Goal: Task Accomplishment & Management: Manage account settings

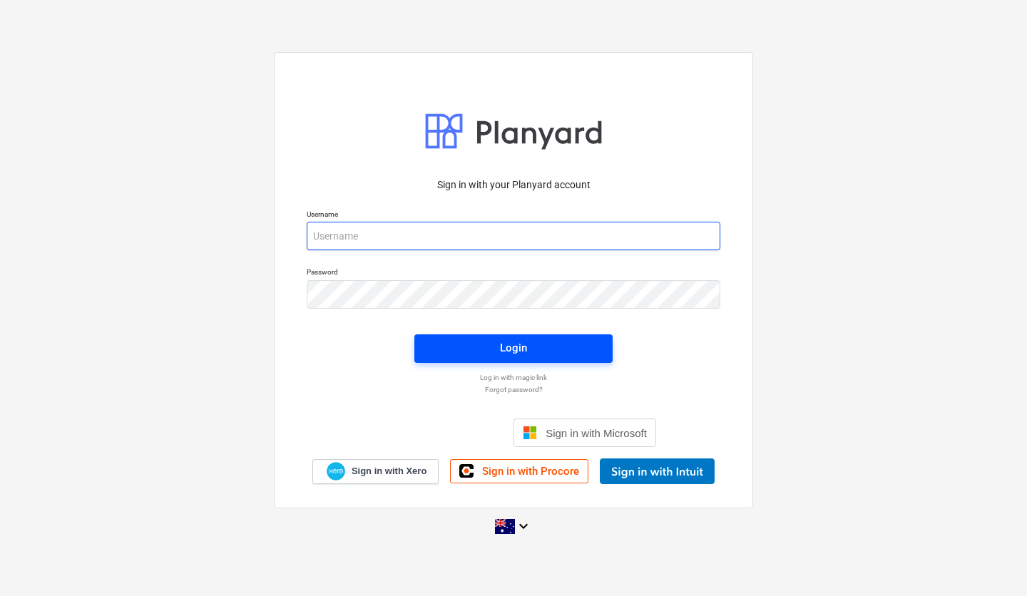
type input "[EMAIL_ADDRESS][DOMAIN_NAME]"
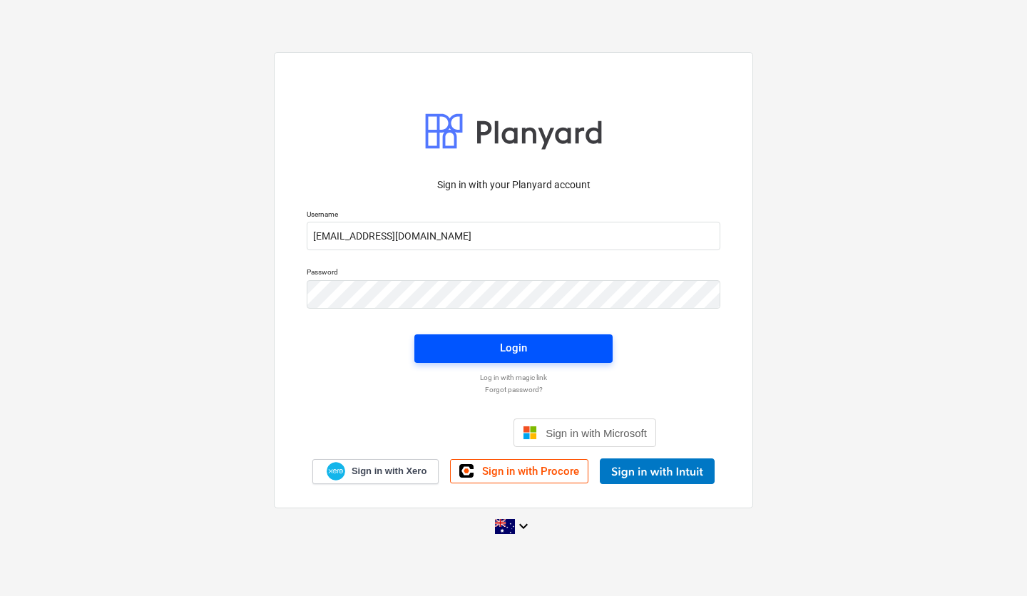
click at [488, 346] on span "Login" at bounding box center [513, 348] width 164 height 19
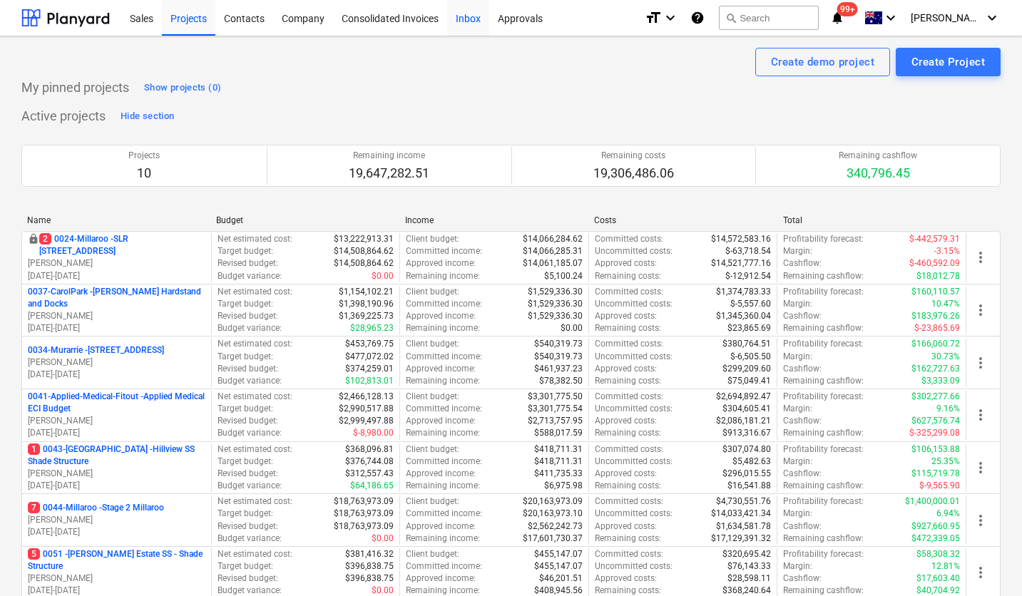
click at [474, 24] on div "Inbox" at bounding box center [468, 17] width 42 height 36
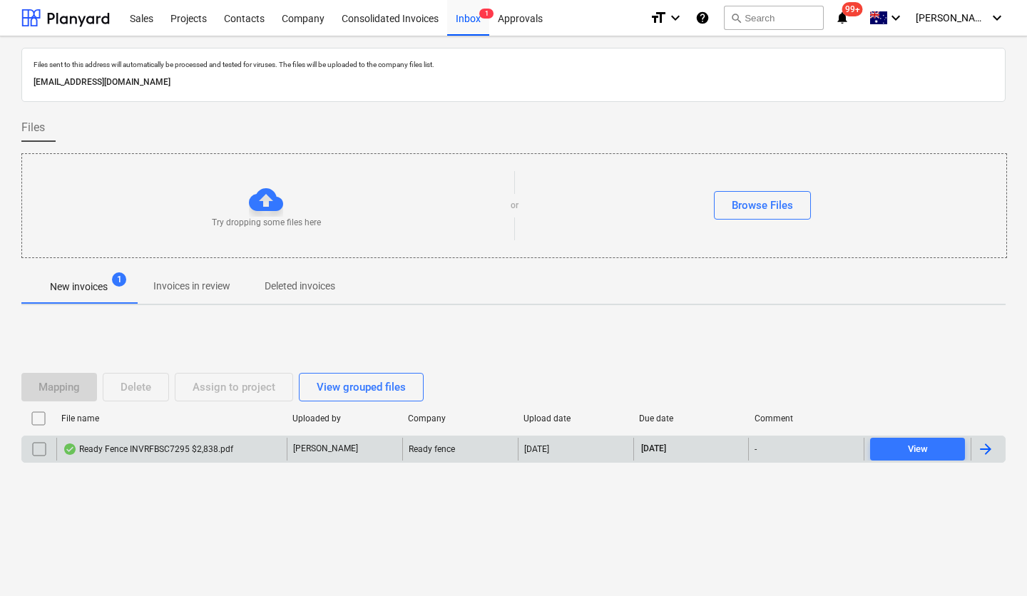
click at [153, 451] on div "Ready Fence INVRFBSC7295 $2,838.pdf" at bounding box center [148, 449] width 170 height 11
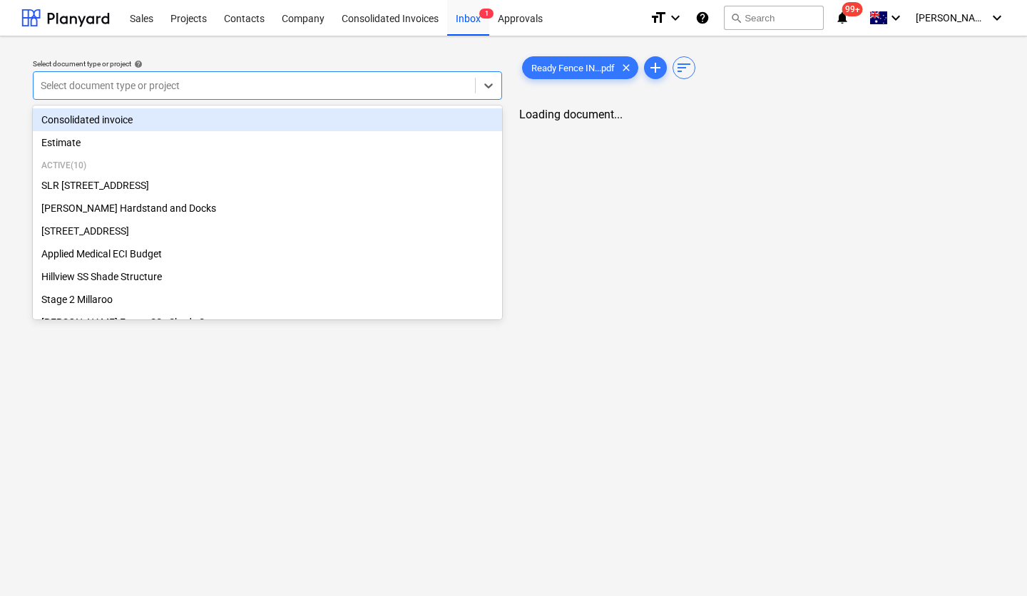
click at [359, 88] on div at bounding box center [254, 85] width 427 height 14
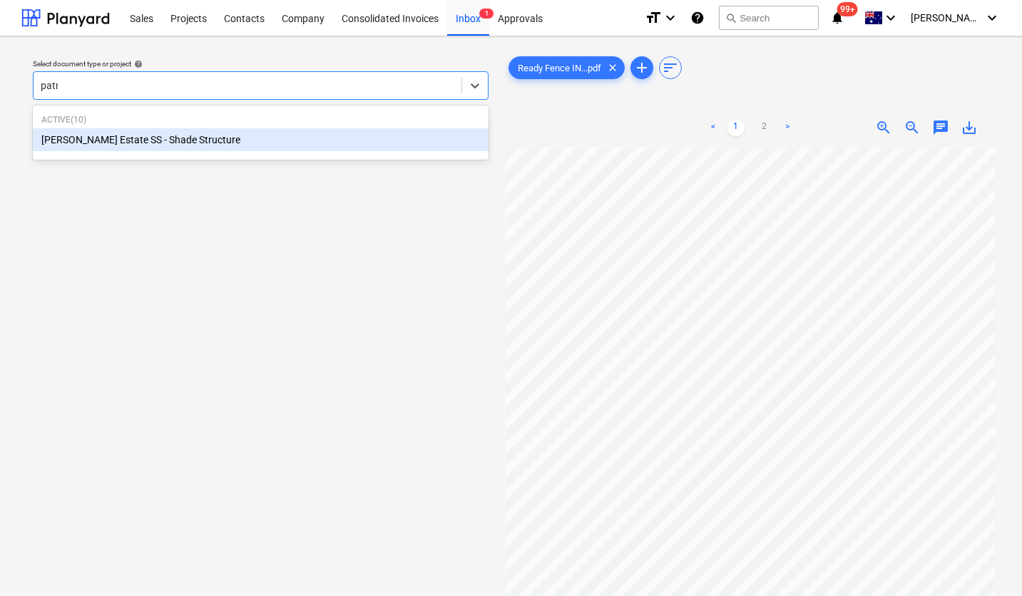
type input "patri"
click at [244, 134] on div "[PERSON_NAME] Estate SS - Shade Structure" at bounding box center [261, 139] width 456 height 23
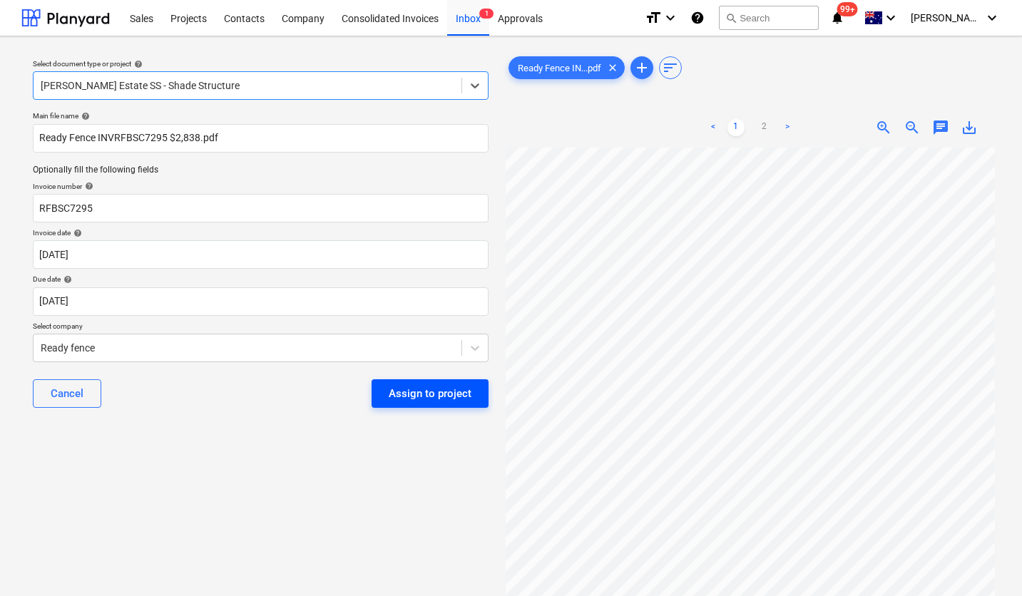
click at [421, 391] on div "Assign to project" at bounding box center [430, 393] width 83 height 19
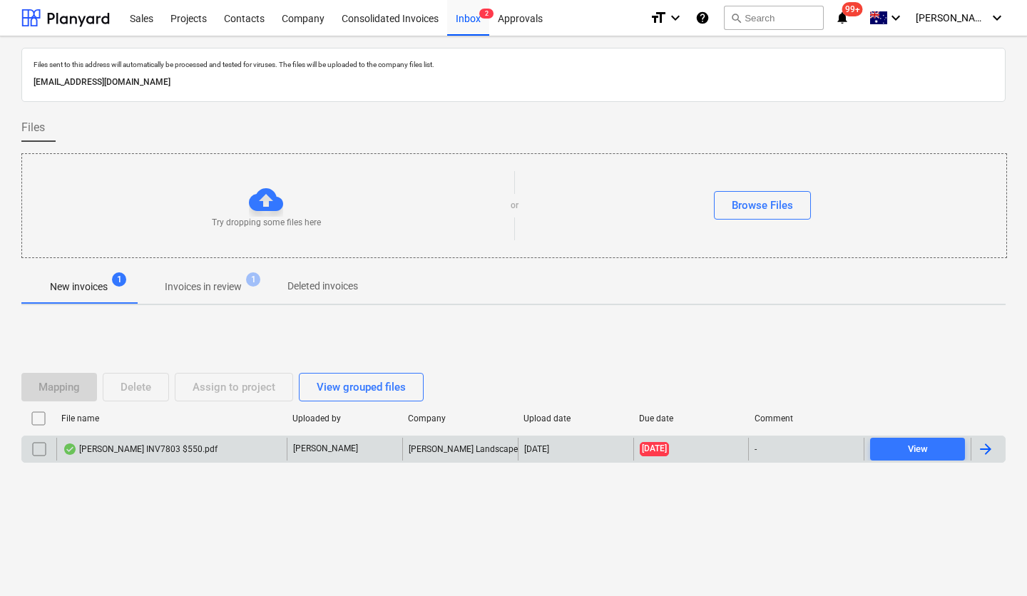
click at [210, 448] on div "[PERSON_NAME] INV7803 $550.pdf" at bounding box center [171, 449] width 230 height 23
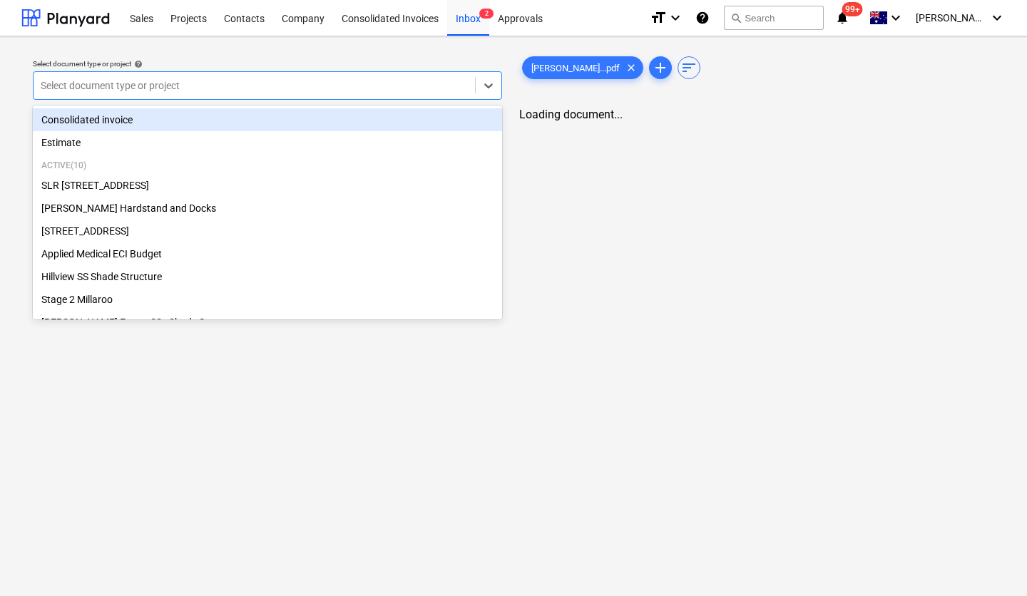
click at [260, 91] on div at bounding box center [254, 85] width 427 height 14
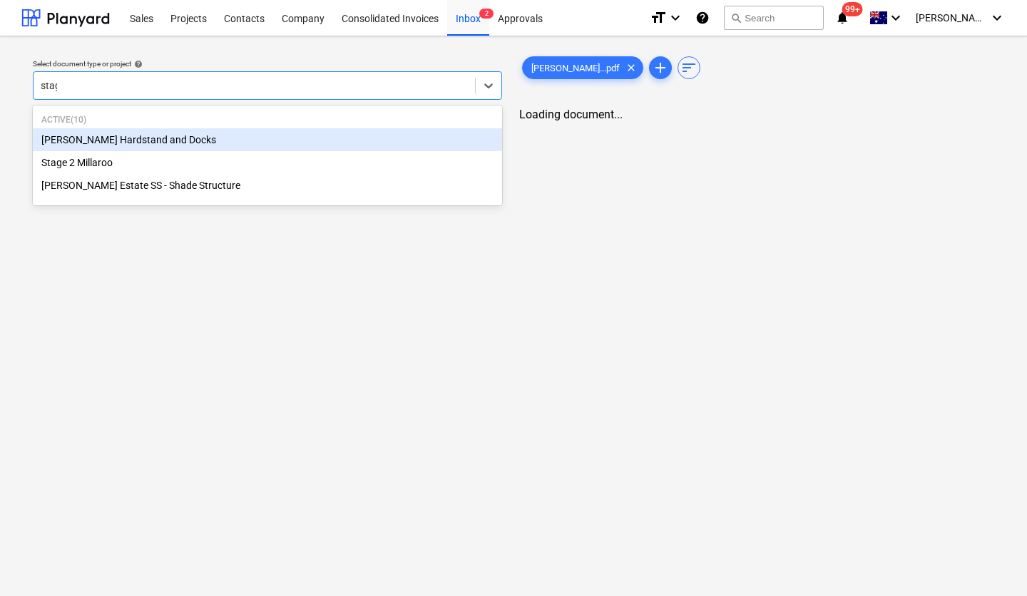
type input "stage"
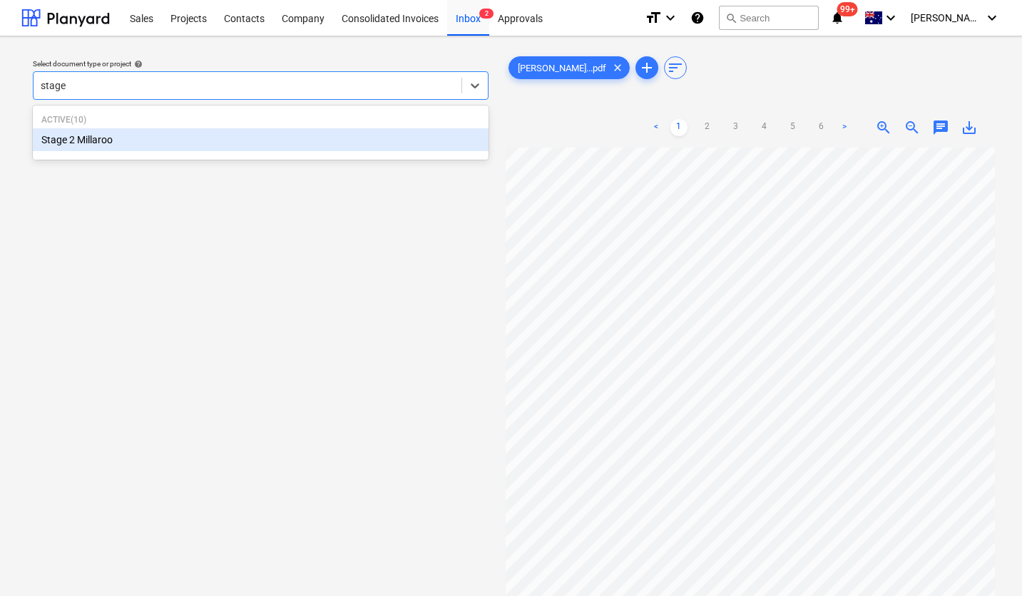
click at [228, 141] on div "Stage 2 Millaroo" at bounding box center [261, 139] width 456 height 23
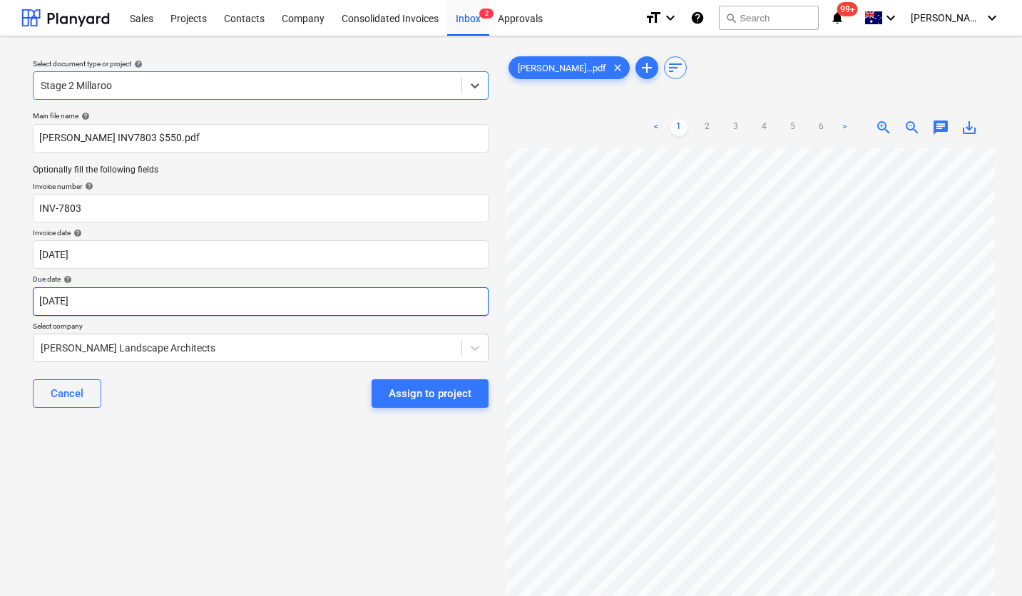
click at [198, 305] on body "Sales Projects Contacts Company Consolidated Invoices Inbox 2 Approvals format_…" at bounding box center [511, 298] width 1022 height 596
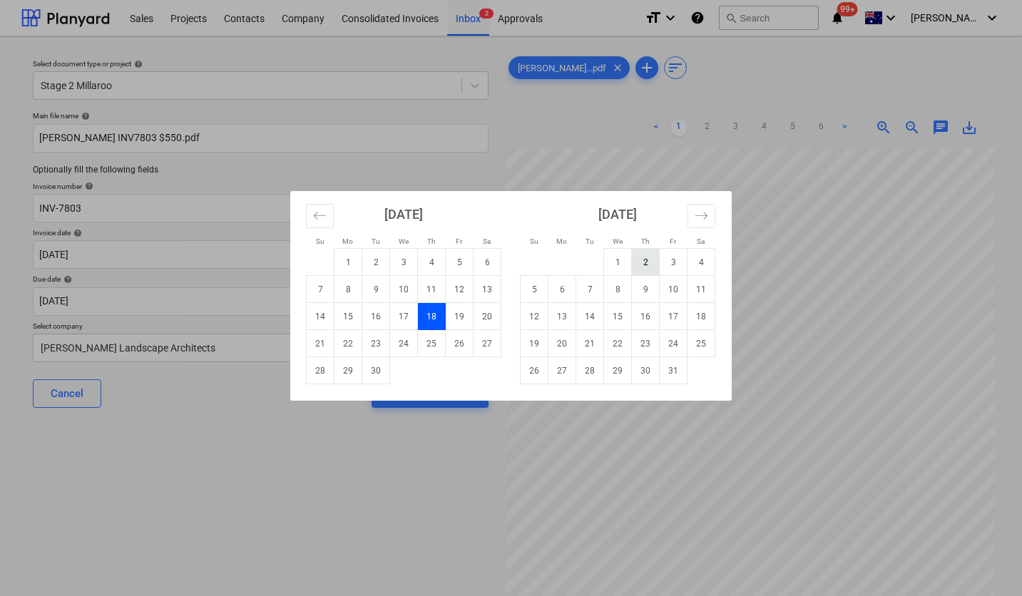
click at [646, 265] on td "2" at bounding box center [646, 262] width 28 height 27
type input "[DATE]"
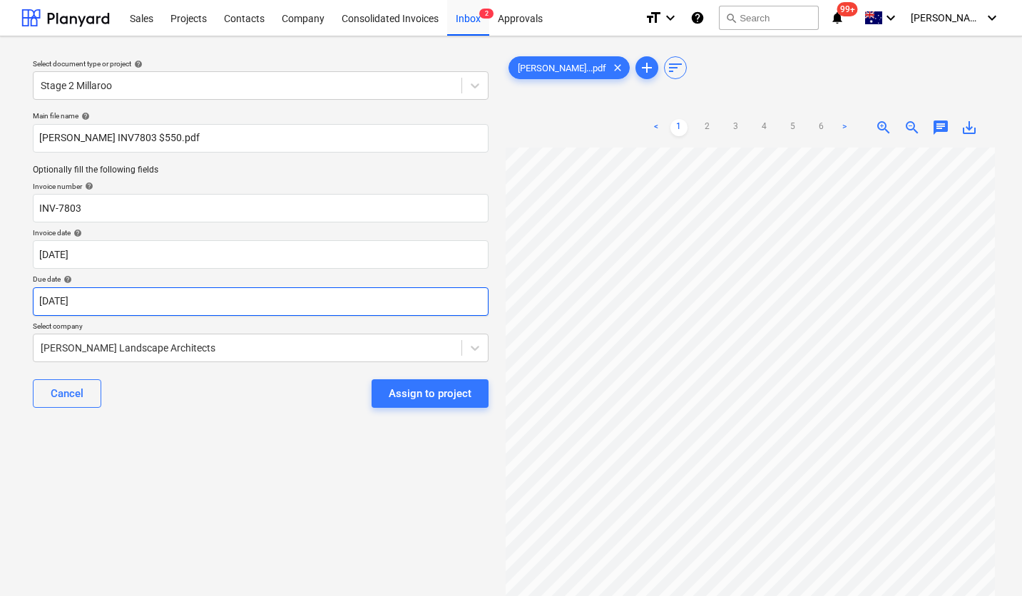
click at [199, 311] on body "Sales Projects Contacts Company Consolidated Invoices Inbox 2 Approvals format_…" at bounding box center [511, 298] width 1022 height 596
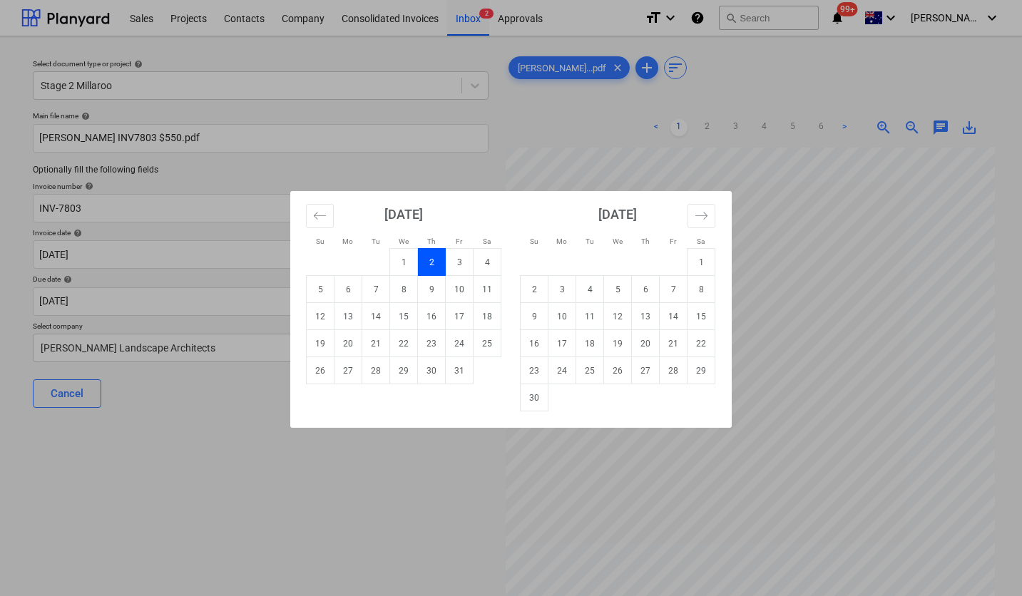
click at [192, 434] on div "Su Mo Tu We Th Fr Sa Su Mo Tu We Th Fr Sa [DATE] 1 2 3 4 5 6 7 8 9 10 11 12 13 …" at bounding box center [511, 298] width 1022 height 596
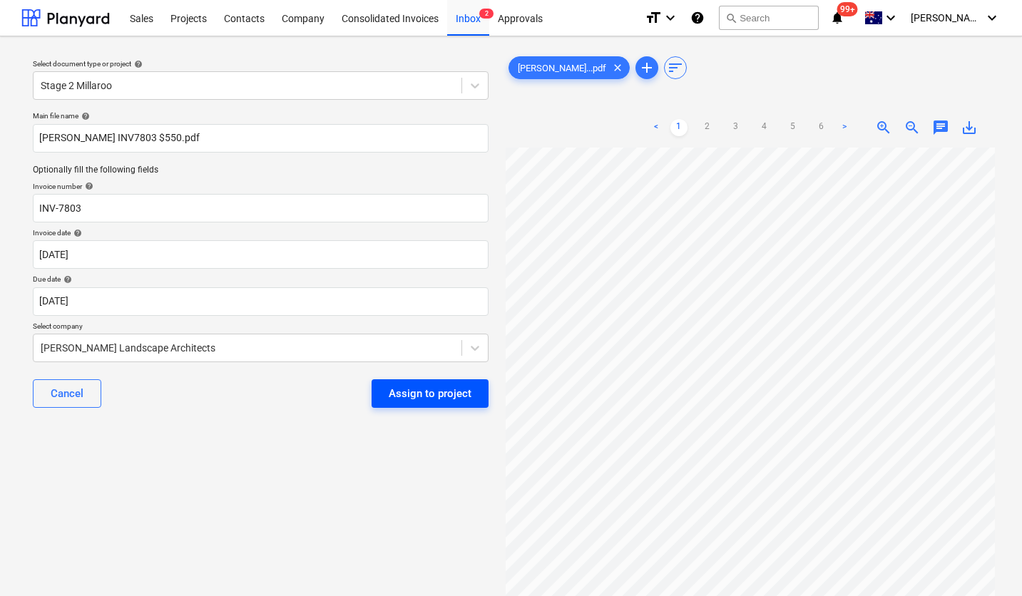
click at [421, 387] on div "Assign to project" at bounding box center [430, 393] width 83 height 19
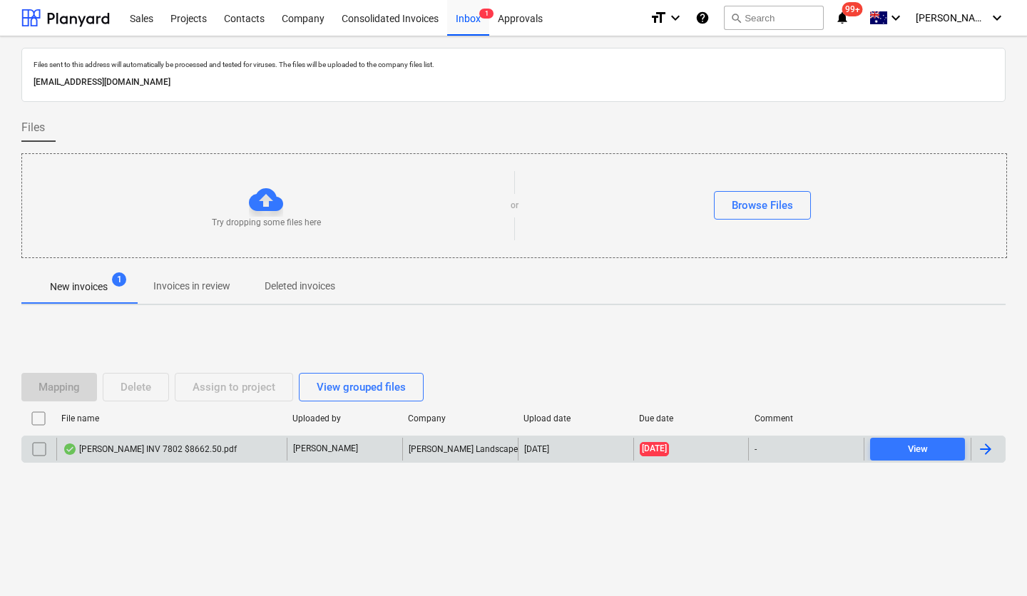
click at [188, 447] on div "[PERSON_NAME] INV 7802 $8662.50.pdf" at bounding box center [150, 449] width 174 height 11
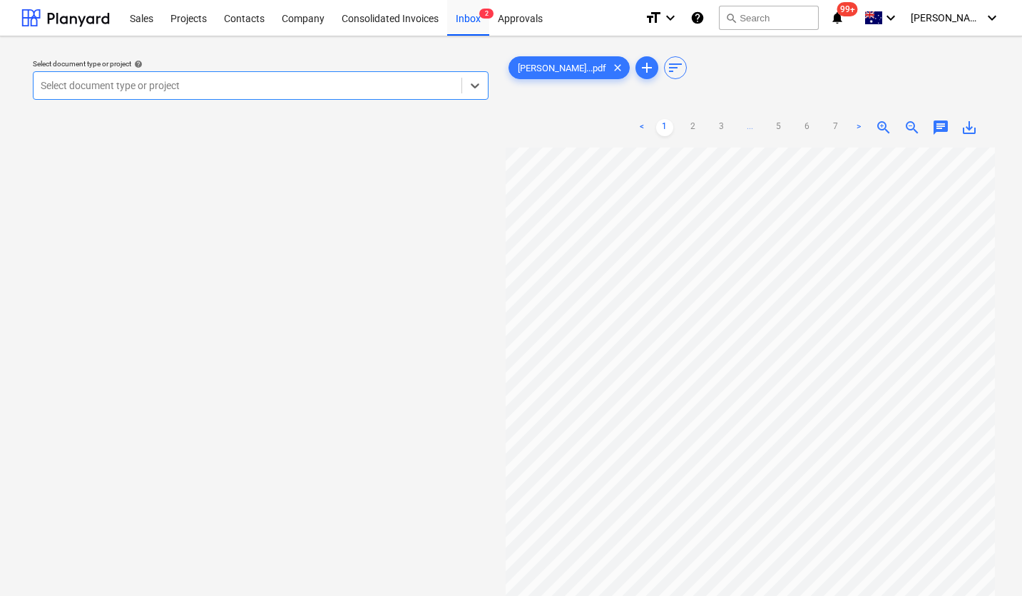
click at [298, 91] on div at bounding box center [248, 85] width 414 height 14
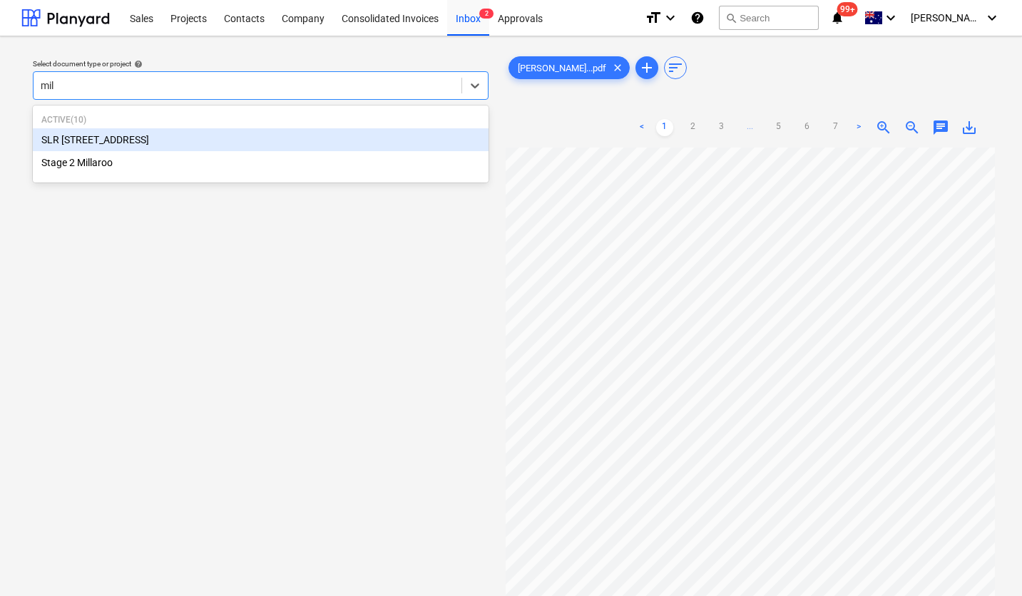
type input "mill"
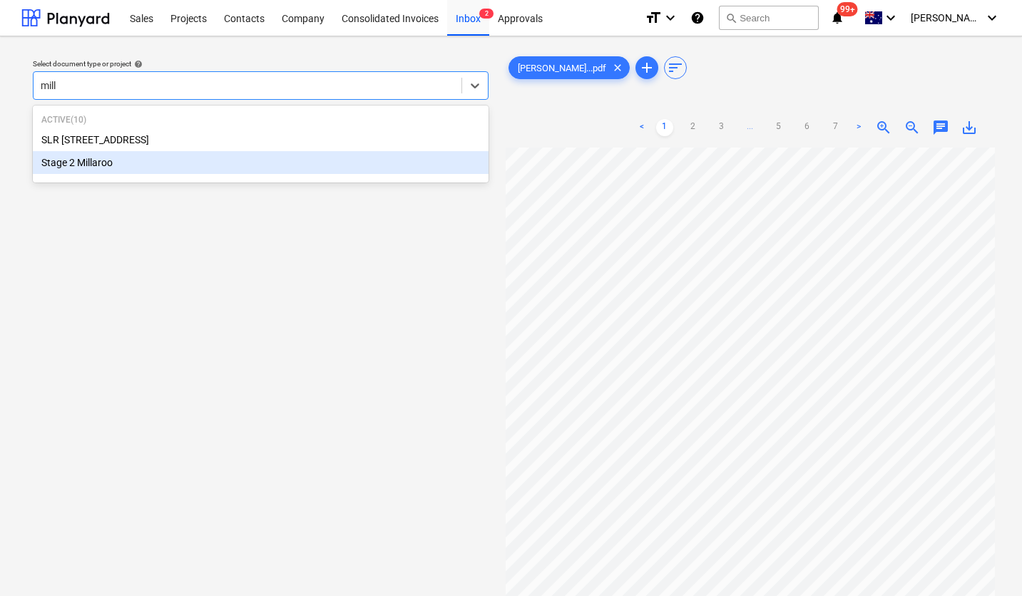
click at [197, 168] on div "Stage 2 Millaroo" at bounding box center [261, 162] width 456 height 23
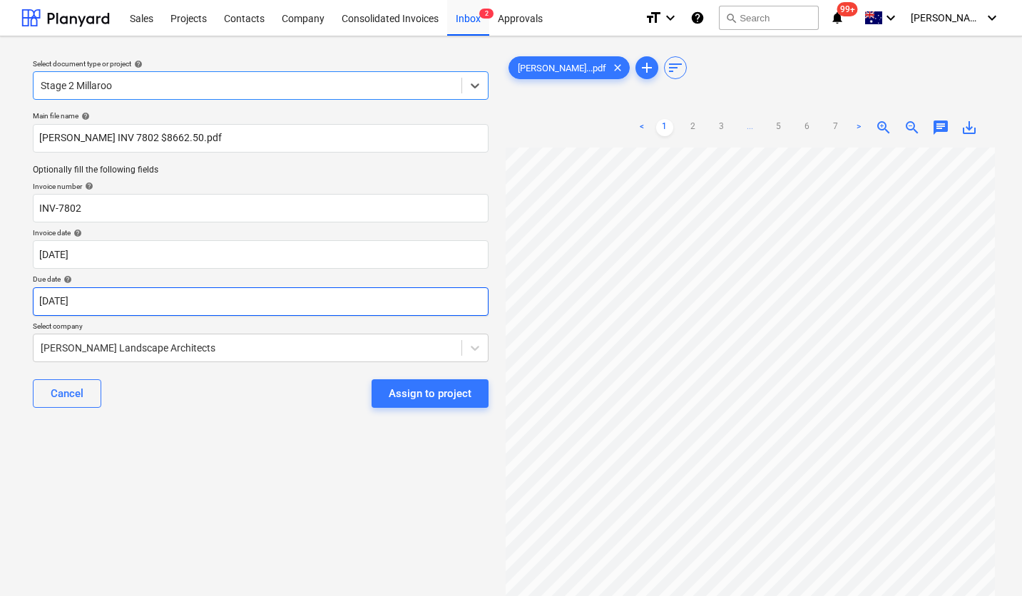
click at [210, 310] on body "Sales Projects Contacts Company Consolidated Invoices Inbox 2 Approvals format_…" at bounding box center [511, 298] width 1022 height 596
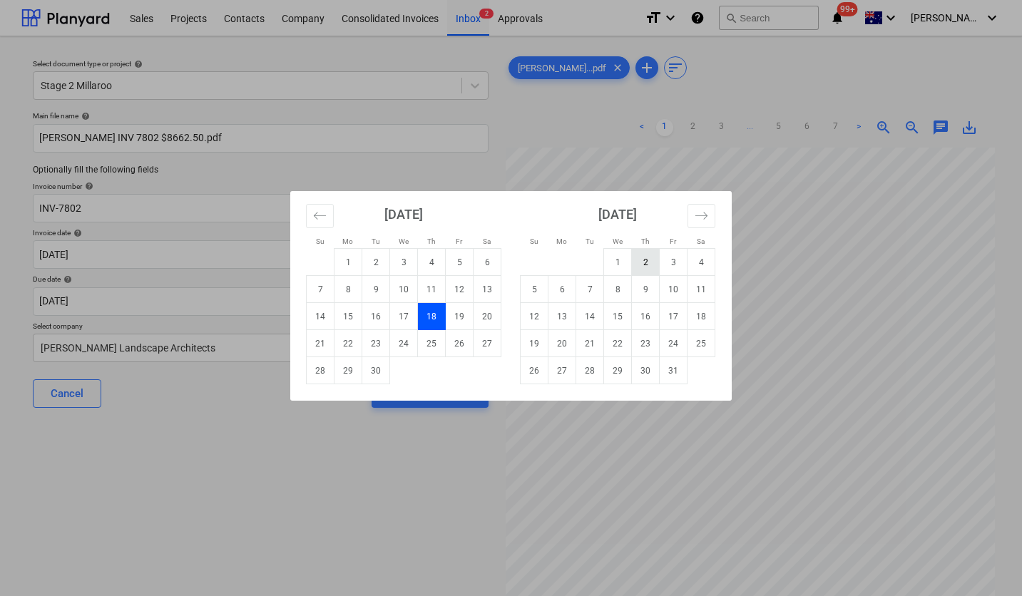
click at [646, 260] on td "2" at bounding box center [646, 262] width 28 height 27
type input "[DATE]"
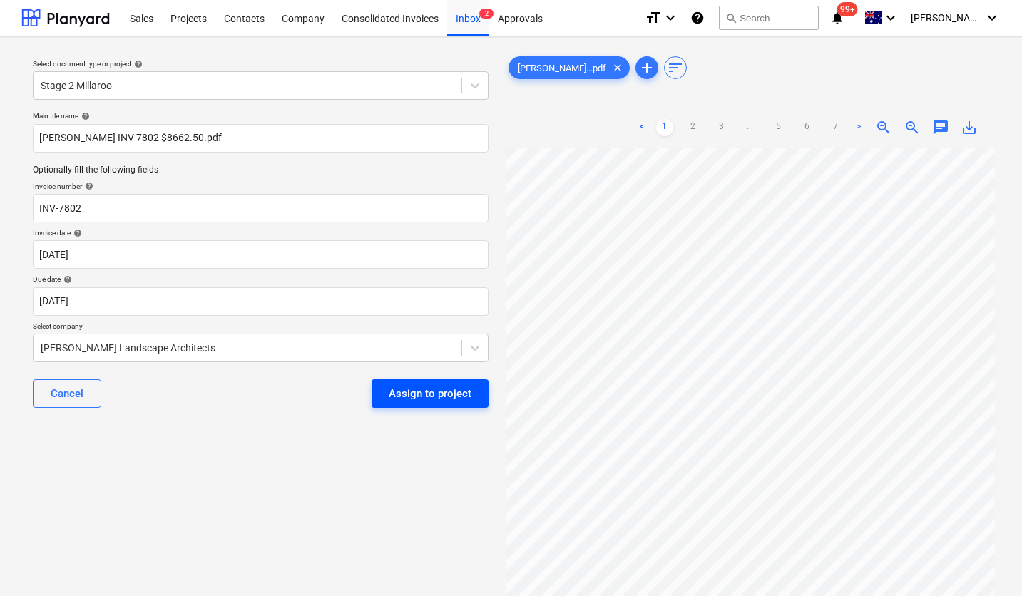
click at [419, 393] on div "Assign to project" at bounding box center [430, 393] width 83 height 19
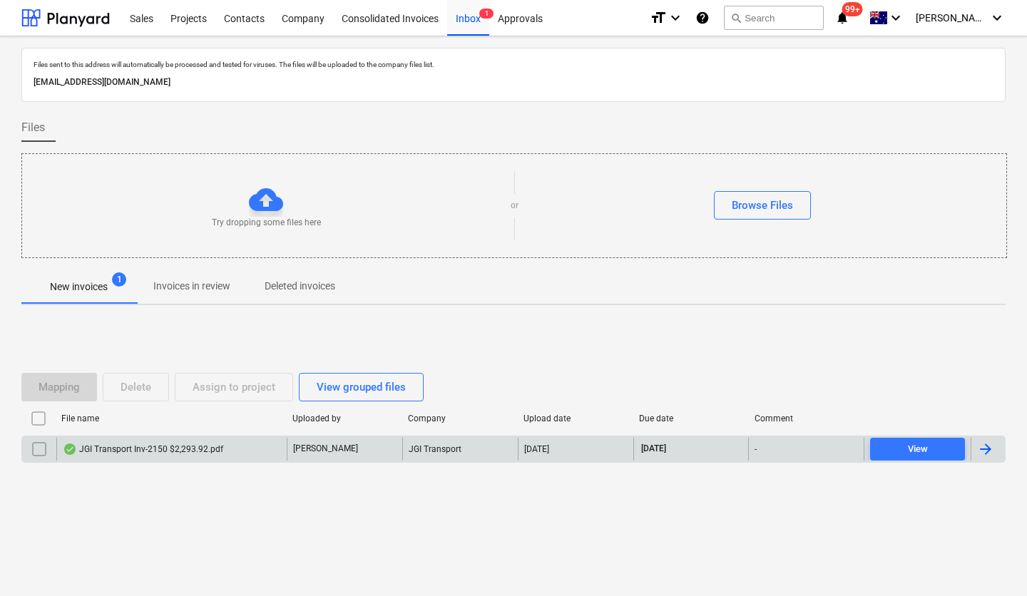
click at [197, 450] on div "JGI Transport Inv-2150 $2,293.92.pdf" at bounding box center [143, 449] width 160 height 11
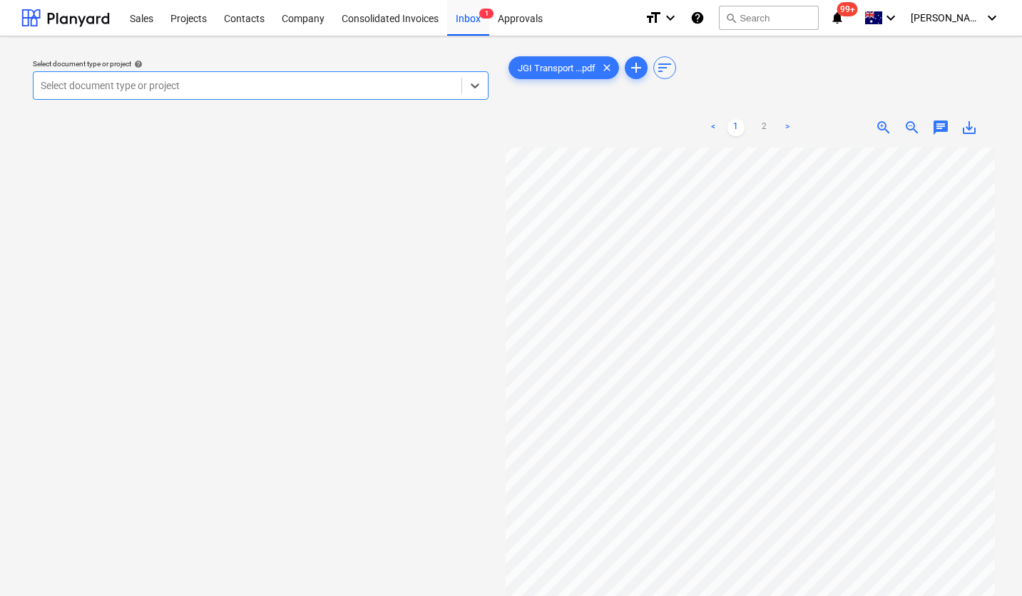
click at [144, 88] on div at bounding box center [248, 85] width 414 height 14
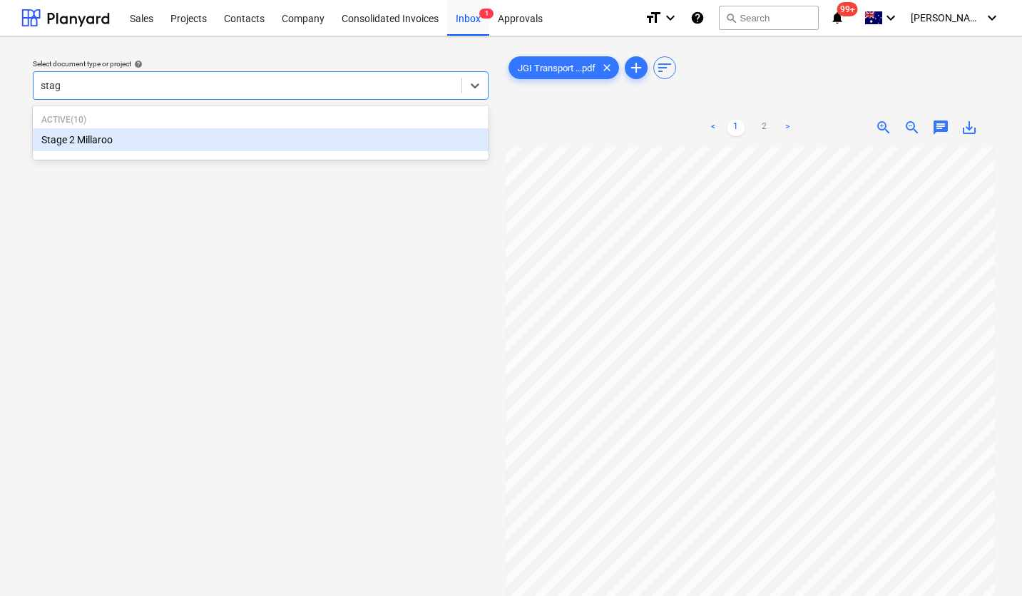
type input "stage"
click at [137, 136] on div "Stage 2 Millaroo" at bounding box center [261, 139] width 456 height 23
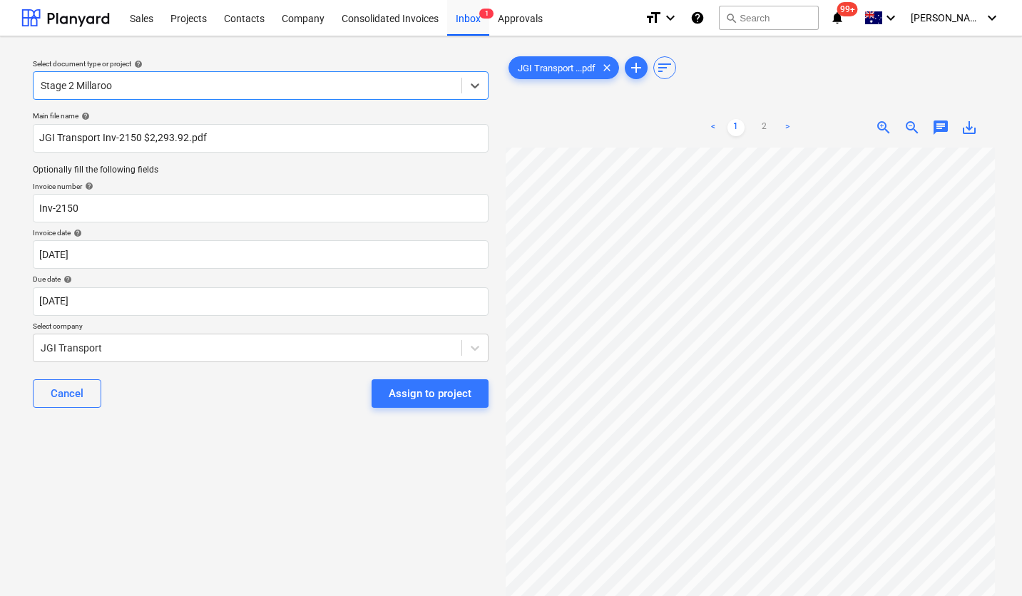
click at [426, 387] on div "Assign to project" at bounding box center [430, 393] width 83 height 19
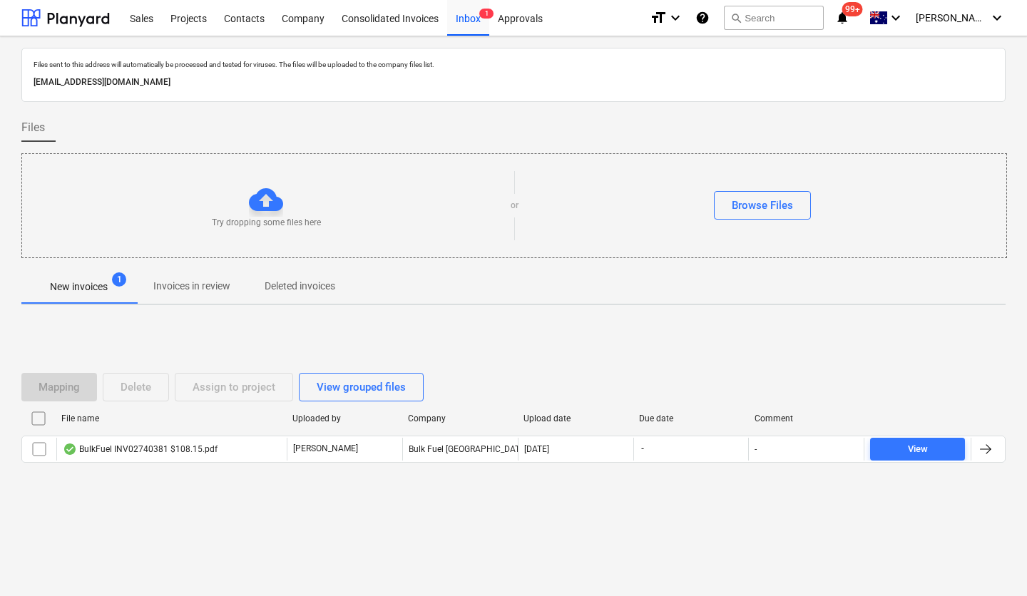
click at [106, 531] on div "Files sent to this address will automatically be processed and tested for virus…" at bounding box center [513, 316] width 1027 height 560
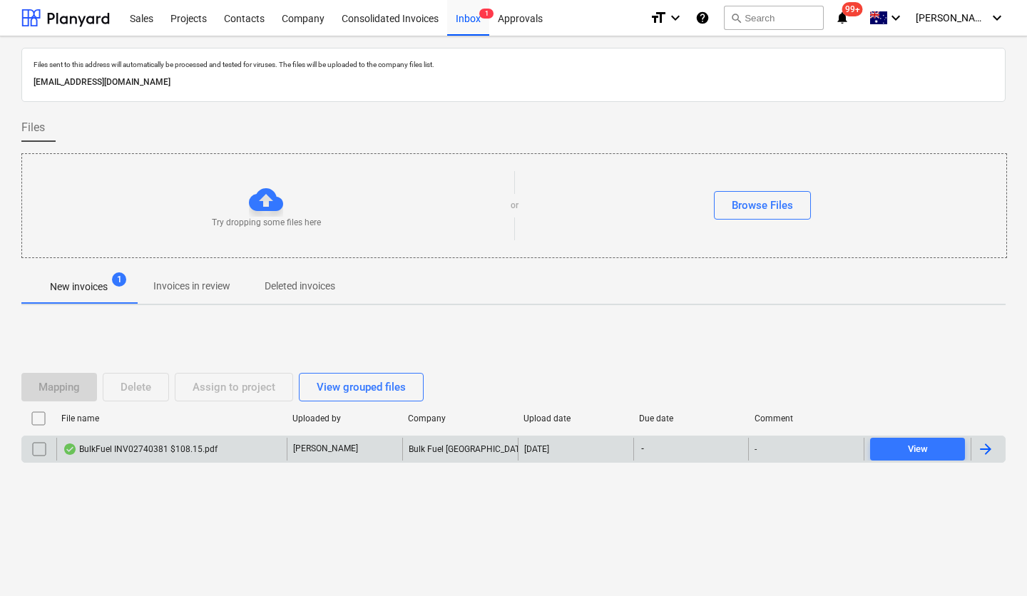
click at [103, 451] on div "BulkFuel INV02740381 $108.15.pdf" at bounding box center [140, 449] width 155 height 11
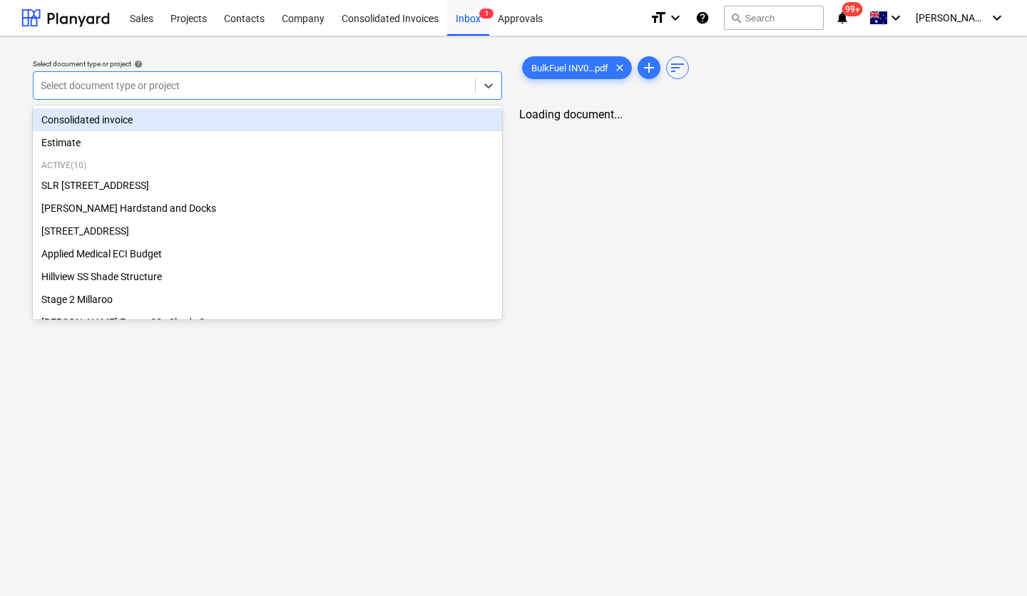
click at [185, 88] on div at bounding box center [254, 85] width 427 height 14
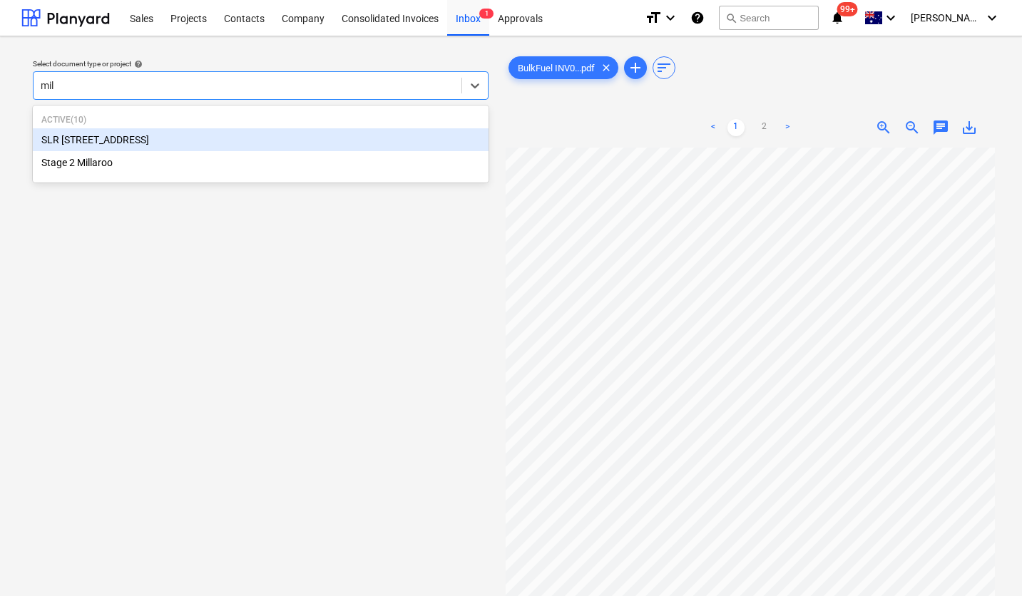
type input "mill"
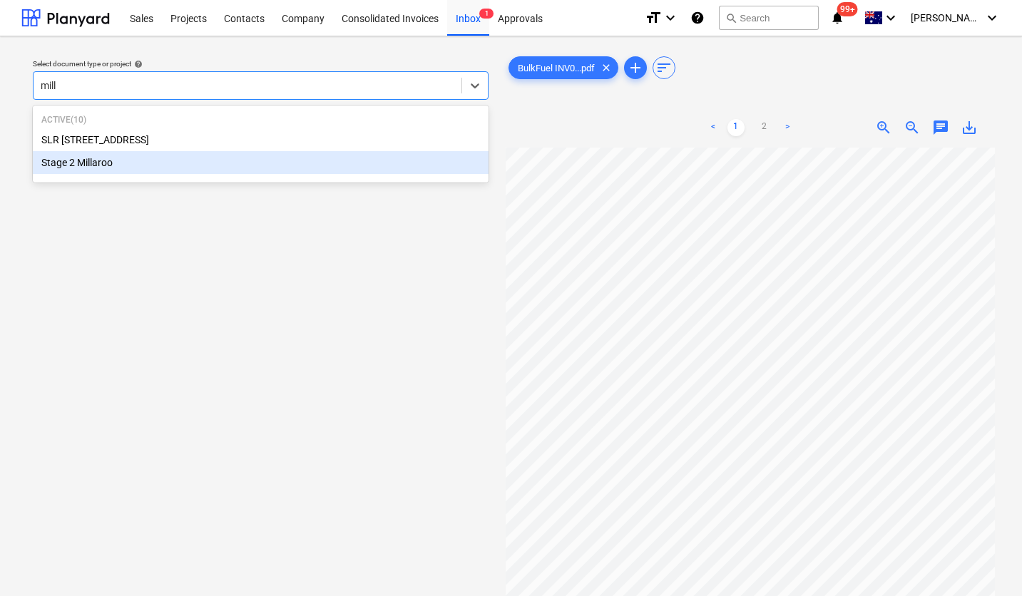
click at [155, 169] on div "Stage 2 Millaroo" at bounding box center [261, 162] width 456 height 23
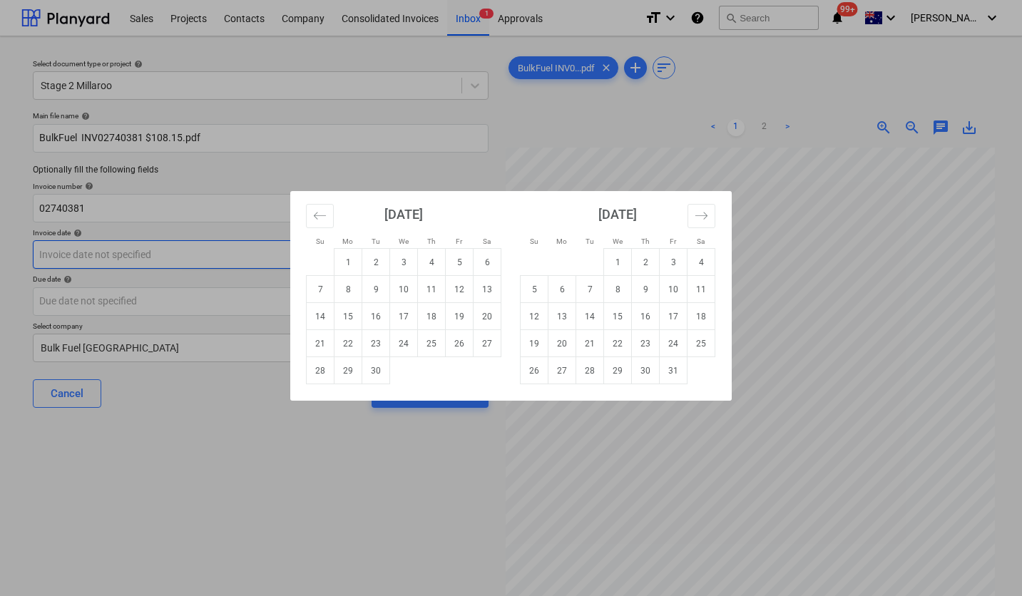
click at [165, 252] on body "Sales Projects Contacts Company Consolidated Invoices Inbox 1 Approvals format_…" at bounding box center [511, 298] width 1022 height 596
click at [165, 252] on div "Su Mo Tu We Th Fr Sa Su Mo Tu We Th Fr Sa [DATE] 1 2 3 4 5 6 7 8 9 10 11 12 13 …" at bounding box center [511, 298] width 1022 height 596
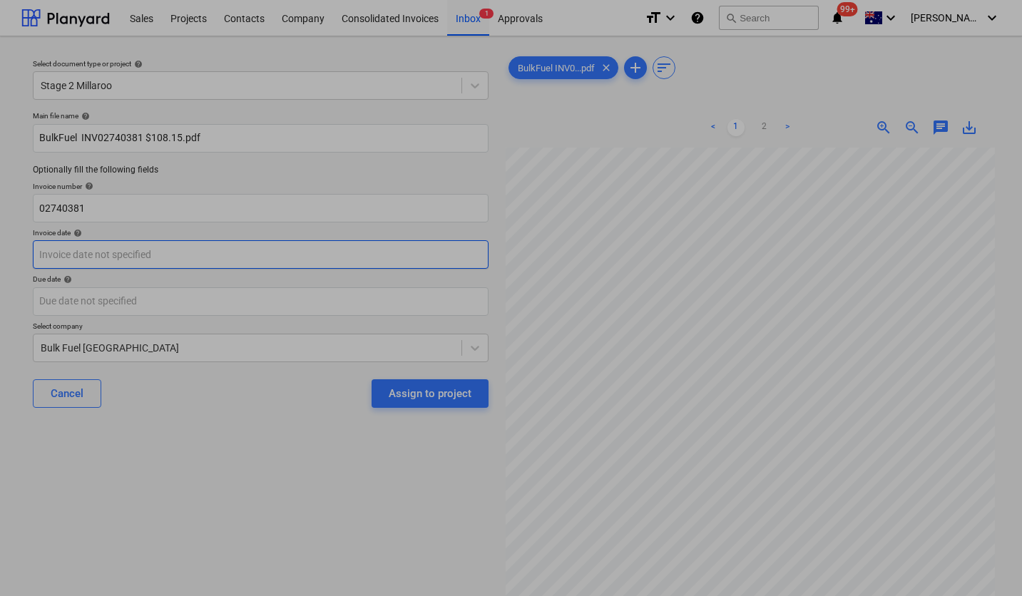
click at [165, 252] on body "Sales Projects Contacts Company Consolidated Invoices Inbox 1 Approvals format_…" at bounding box center [511, 298] width 1022 height 596
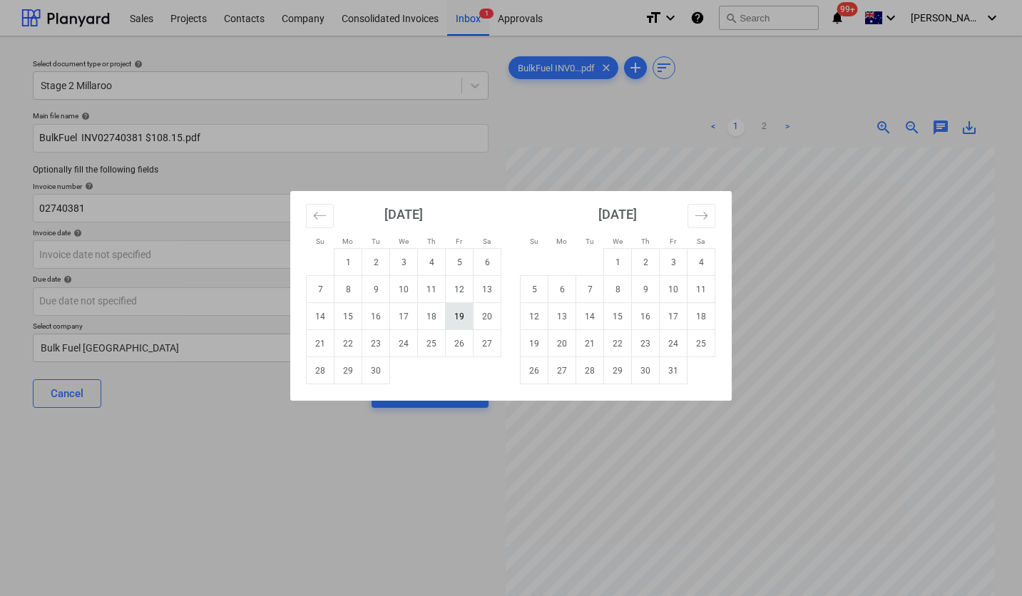
click at [459, 310] on td "19" at bounding box center [460, 316] width 28 height 27
type input "[DATE]"
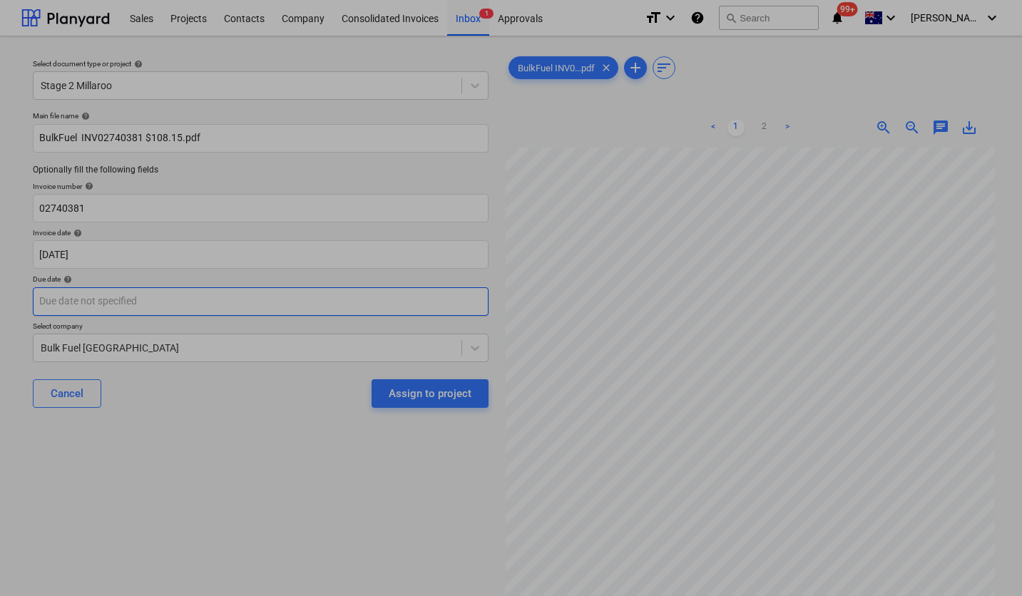
click at [235, 307] on body "Sales Projects Contacts Company Consolidated Invoices Inbox 1 Approvals format_…" at bounding box center [511, 298] width 1022 height 596
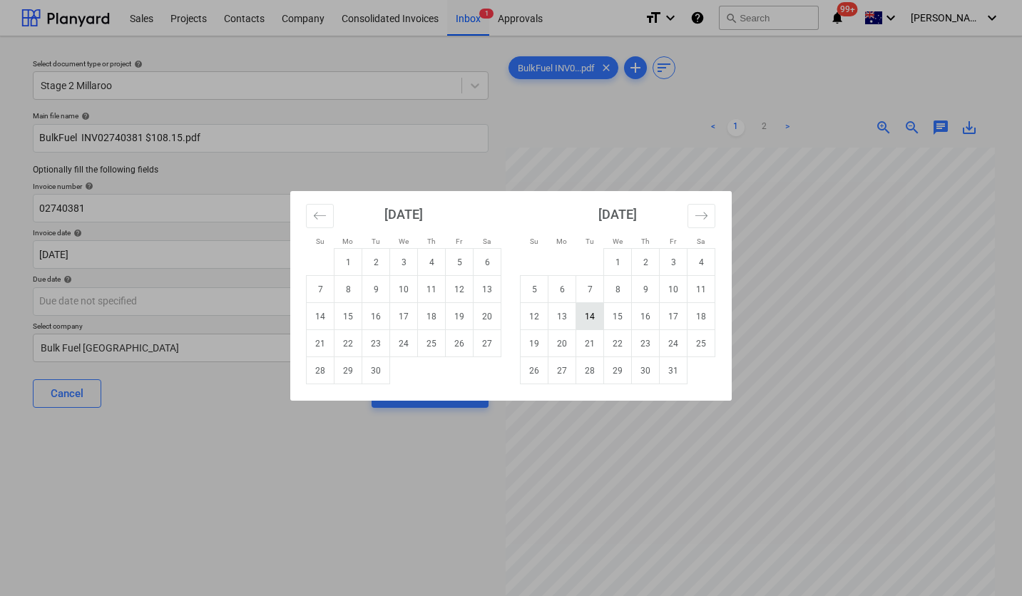
click at [590, 315] on td "14" at bounding box center [590, 316] width 28 height 27
type input "[DATE]"
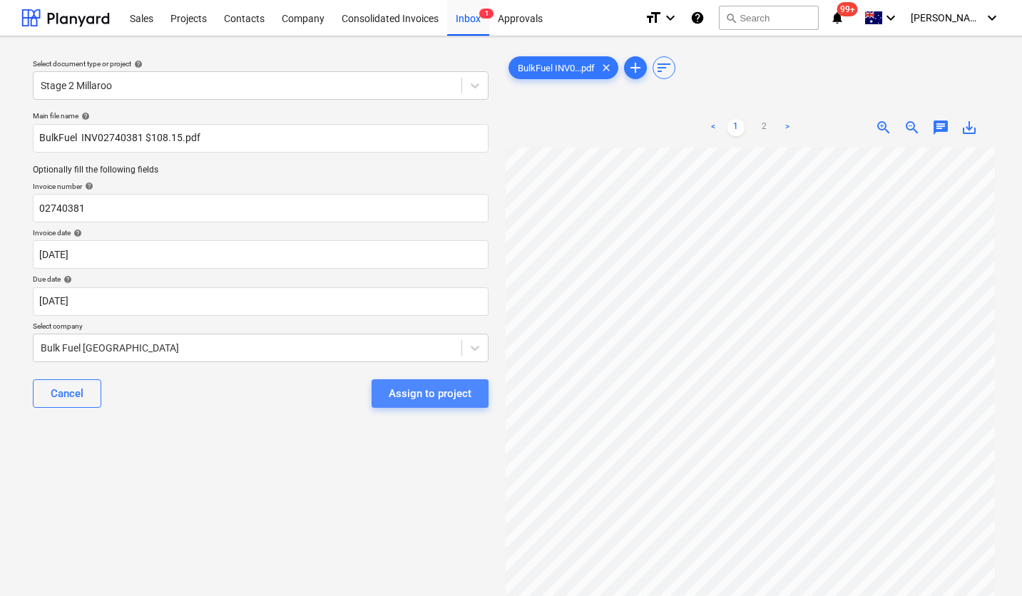
click at [423, 397] on div "Assign to project" at bounding box center [430, 393] width 83 height 19
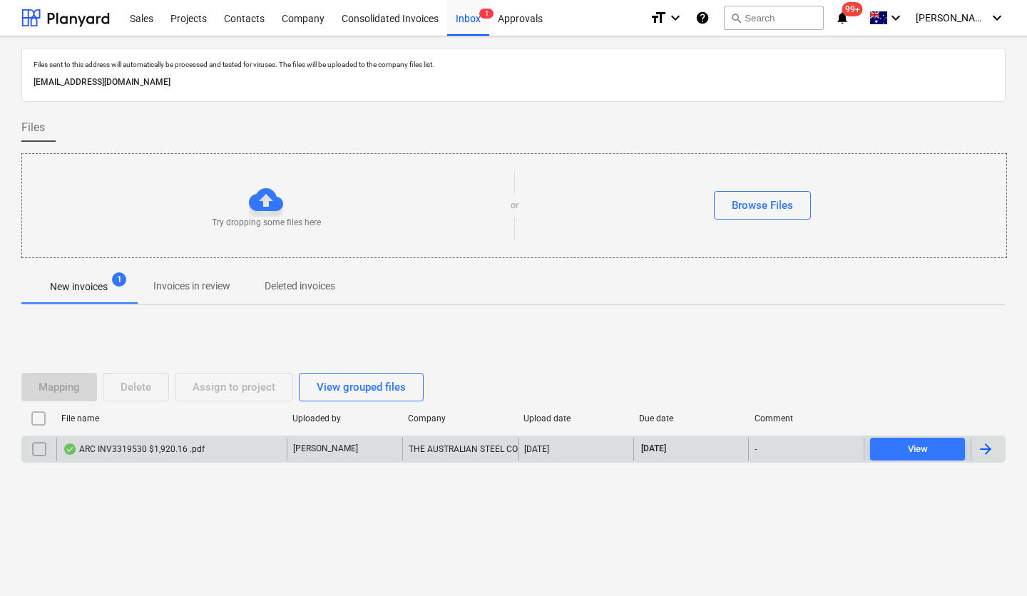
click at [148, 448] on div "ARC INV3319530 $1,920.16 .pdf" at bounding box center [134, 449] width 142 height 11
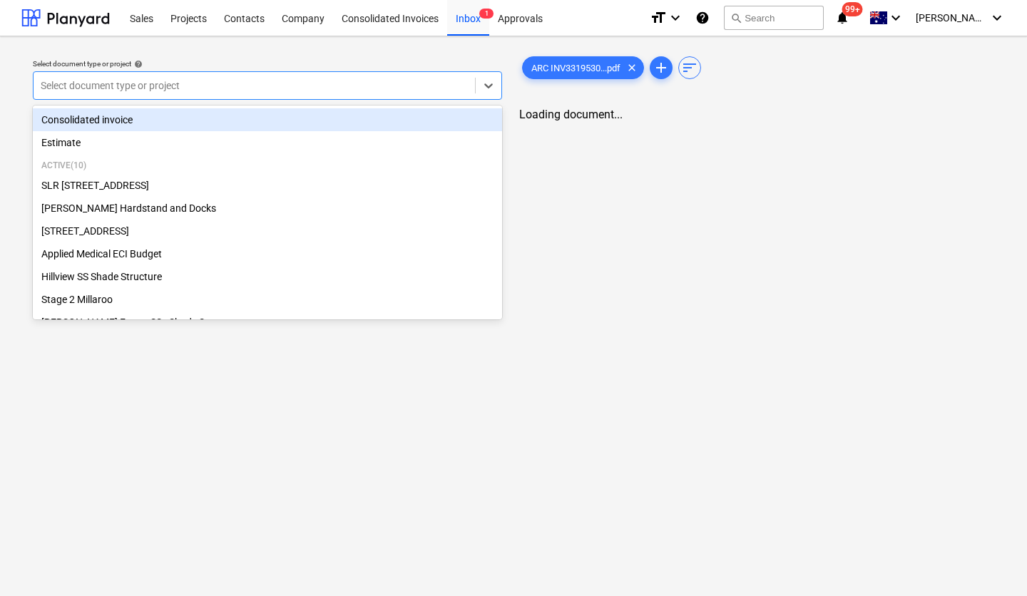
click at [223, 78] on div at bounding box center [254, 85] width 427 height 14
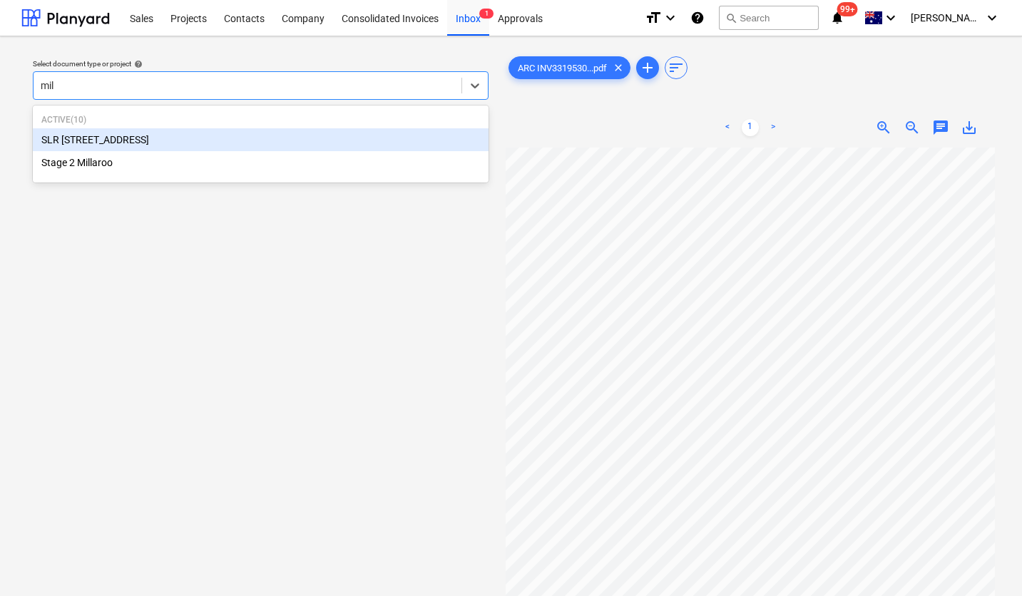
type input "mill"
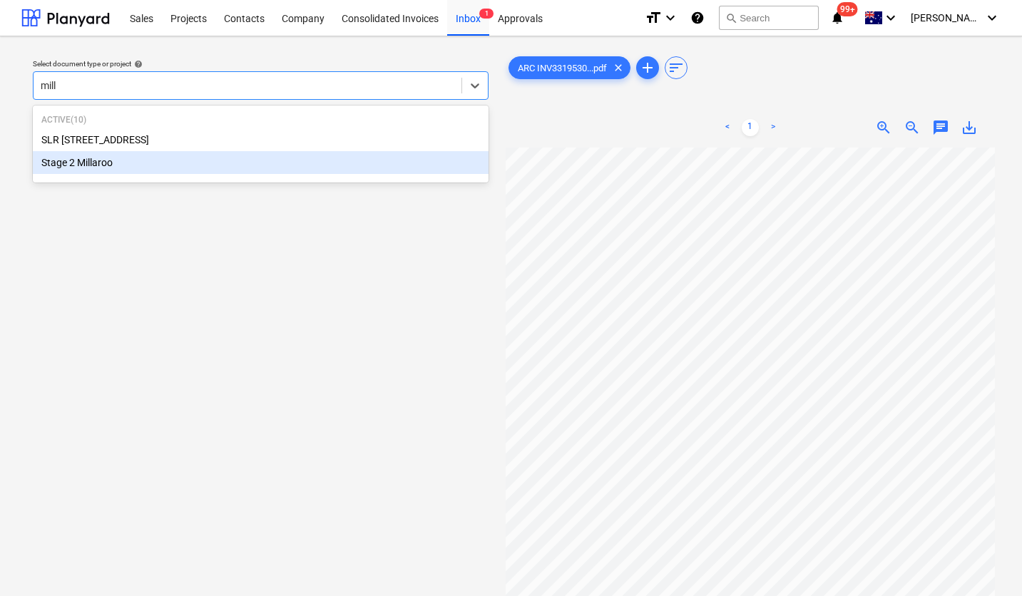
click at [70, 164] on div "Stage 2 Millaroo" at bounding box center [261, 162] width 456 height 23
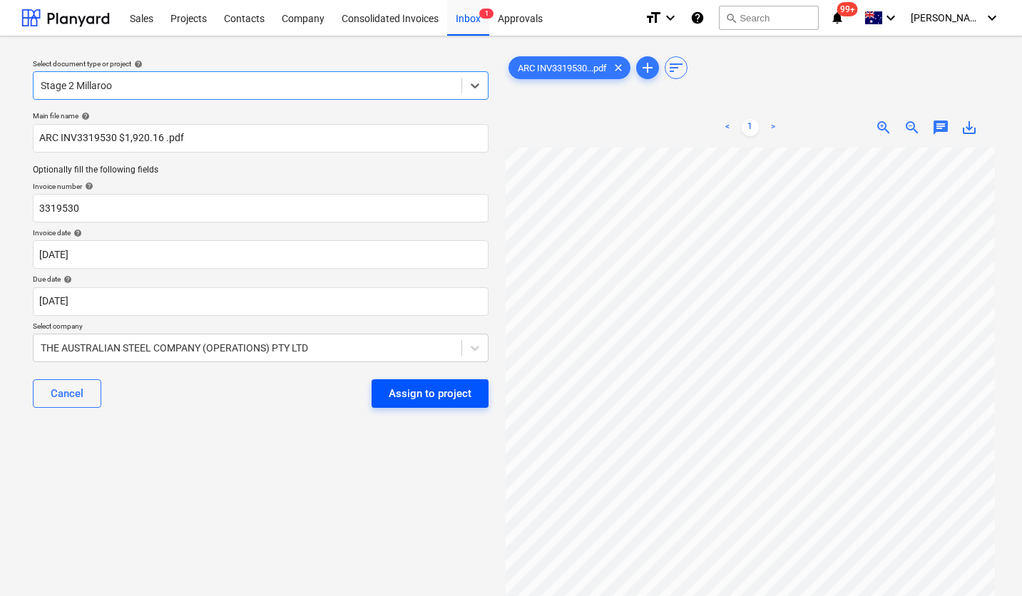
click at [419, 395] on div "Assign to project" at bounding box center [430, 393] width 83 height 19
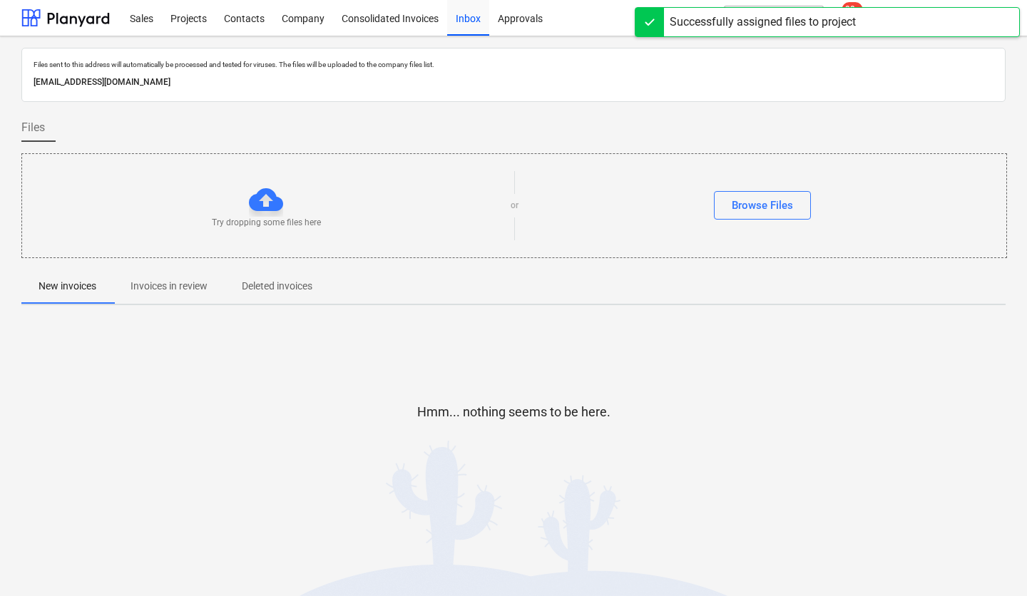
click at [456, 392] on div "Hmm... nothing seems to be here." at bounding box center [513, 423] width 984 height 108
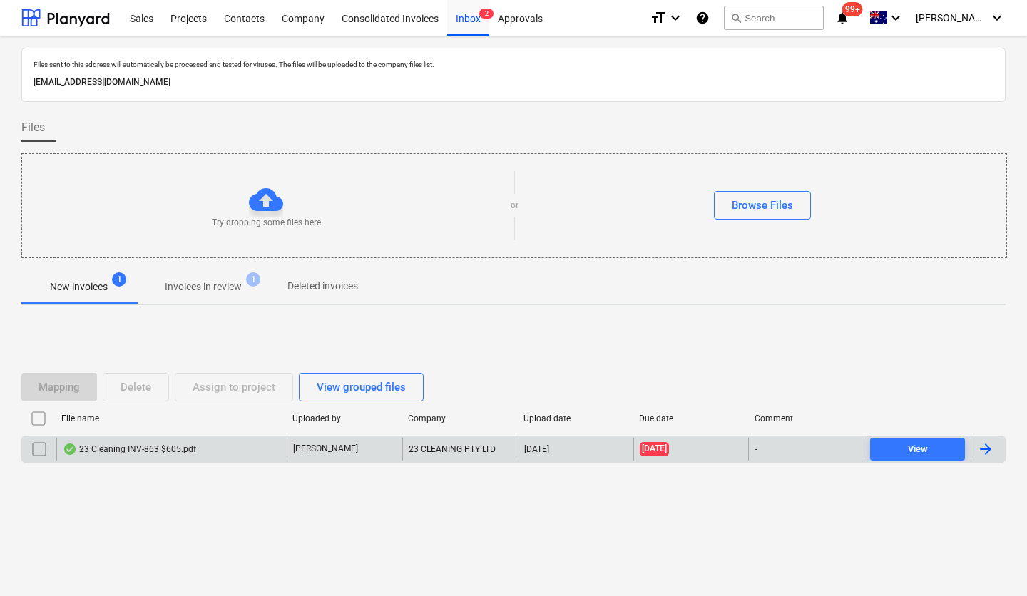
click at [165, 450] on div "23 Cleaning INV-863 $605.pdf" at bounding box center [129, 449] width 133 height 11
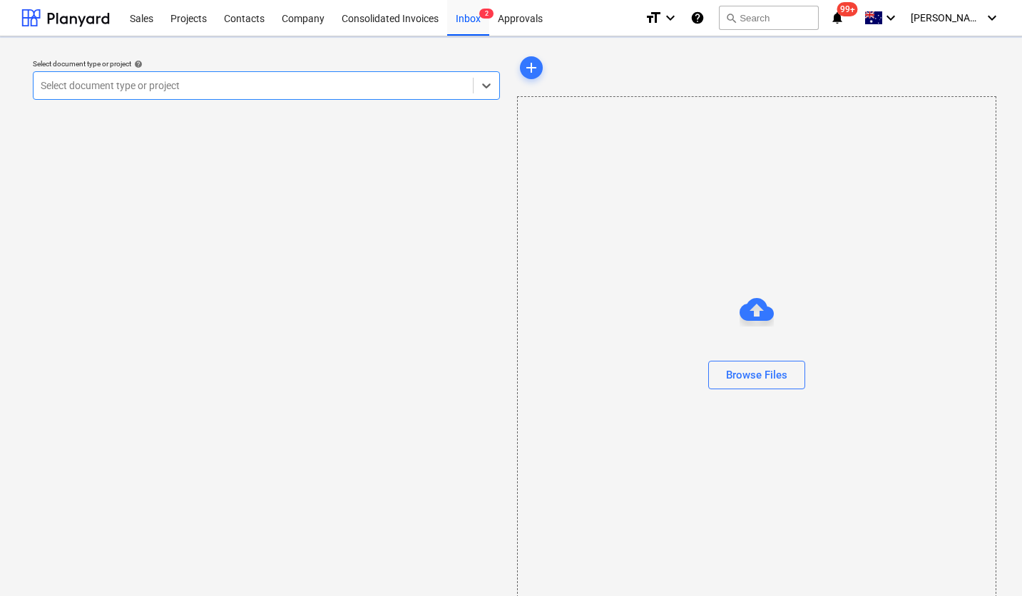
click at [254, 88] on div at bounding box center [253, 85] width 425 height 14
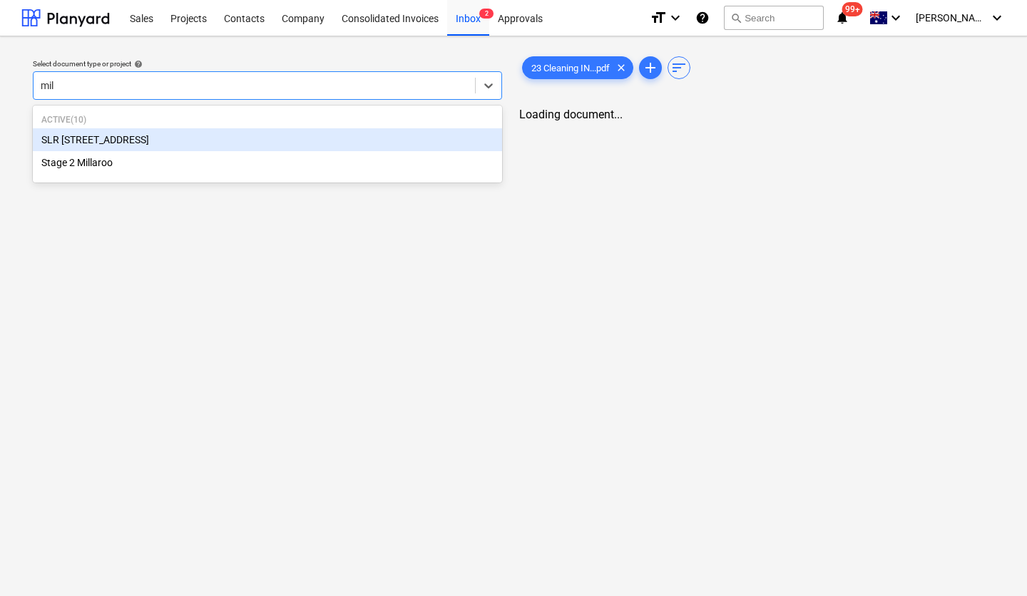
type input "mill"
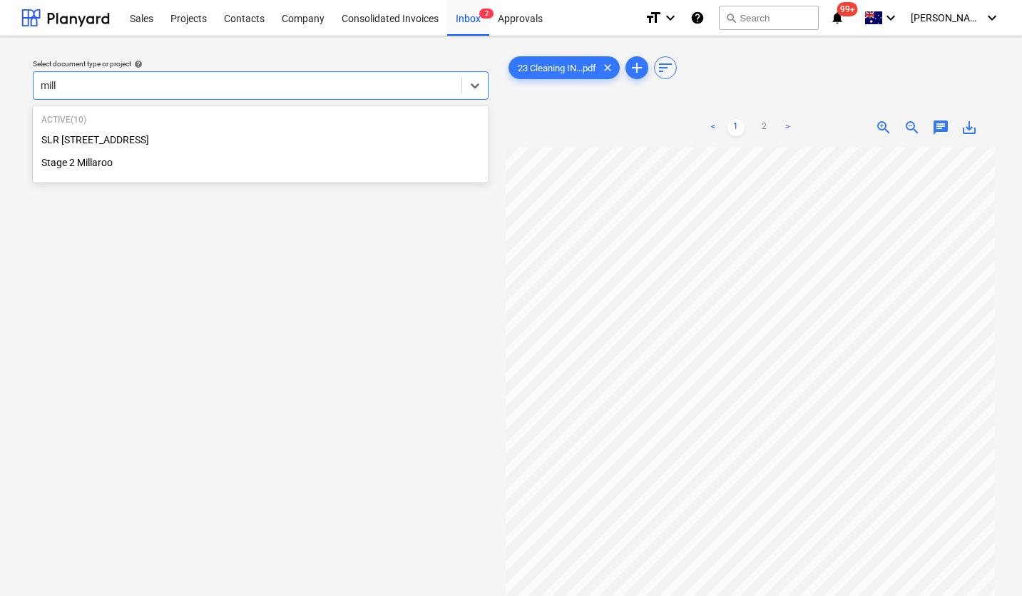
click at [160, 163] on div "Stage 2 Millaroo" at bounding box center [261, 162] width 456 height 23
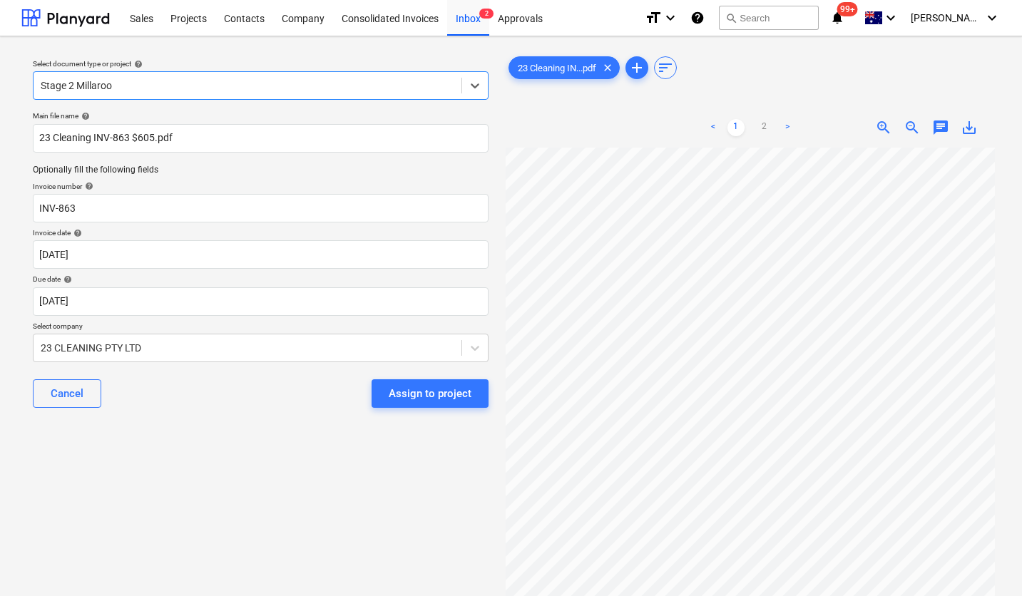
scroll to position [205, 0]
click at [210, 306] on body "Sales Projects Contacts Company Consolidated Invoices Inbox 2 Approvals format_…" at bounding box center [511, 298] width 1022 height 596
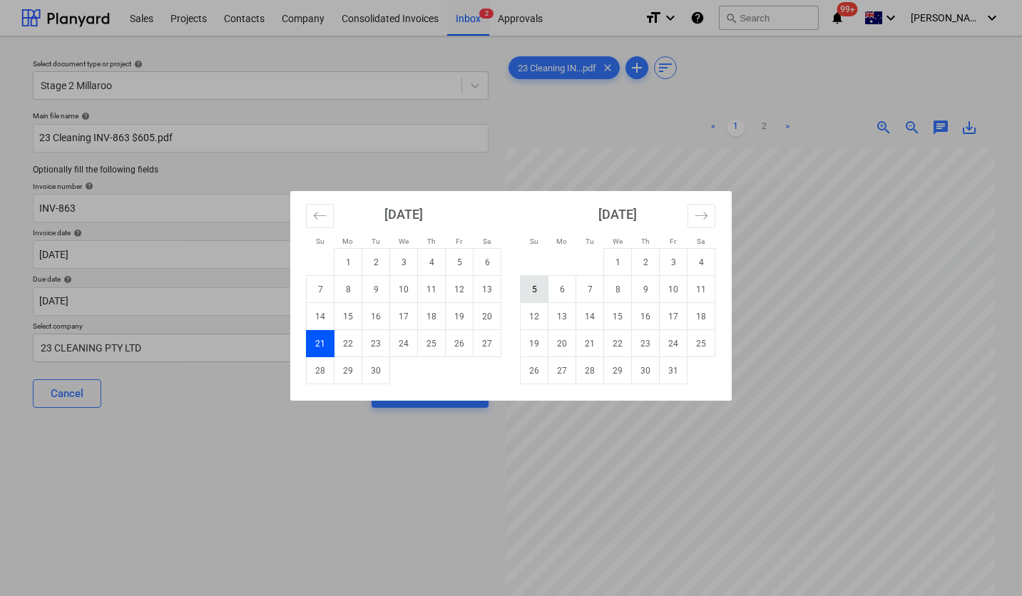
click at [531, 296] on td "5" at bounding box center [535, 289] width 28 height 27
type input "[DATE]"
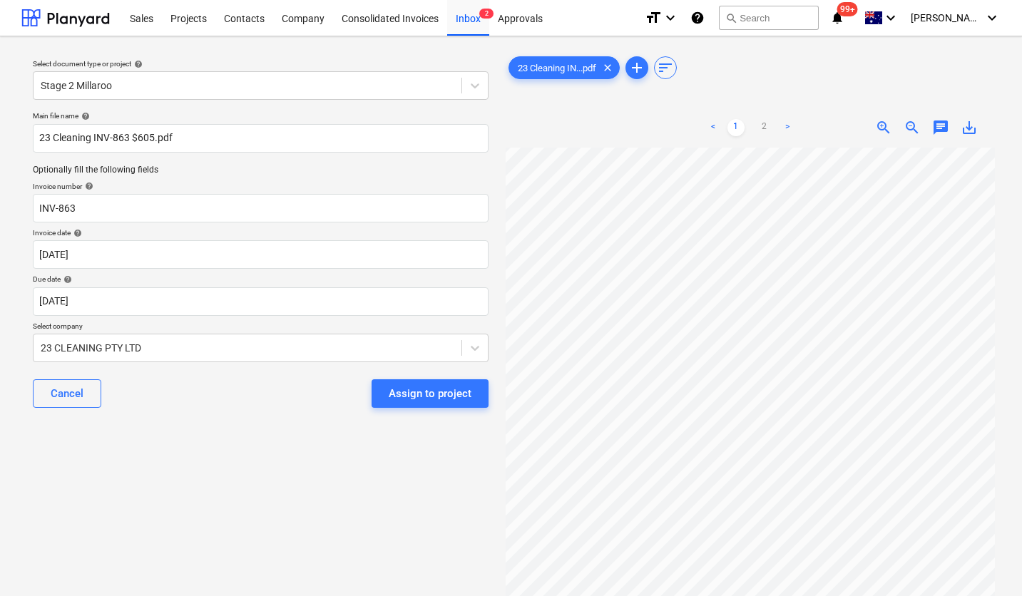
click at [416, 391] on div "Assign to project" at bounding box center [430, 393] width 83 height 19
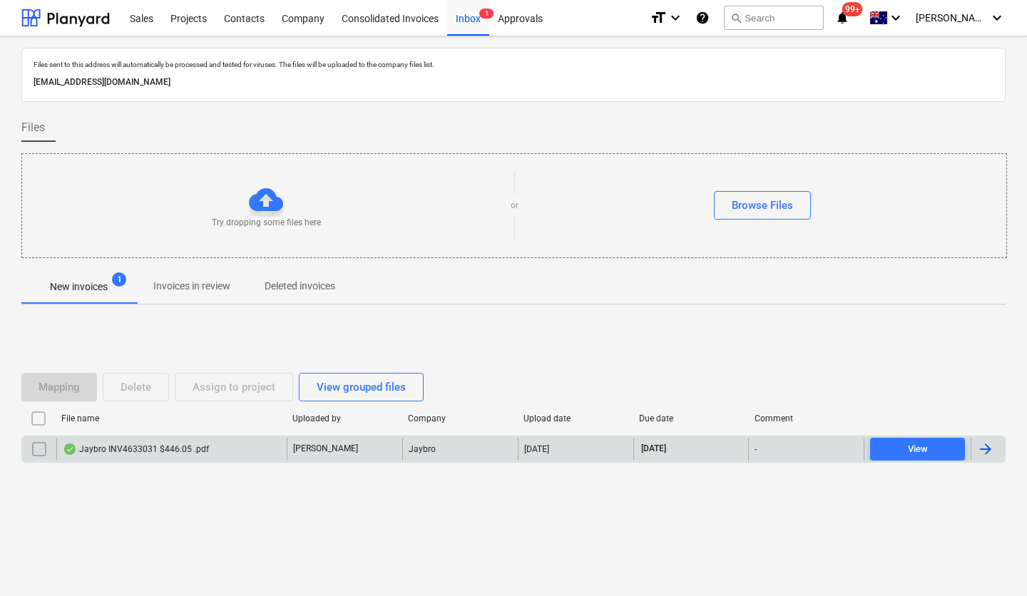
click at [169, 456] on div "Jaybro INV4633031 $446.05 .pdf" at bounding box center [171, 449] width 230 height 23
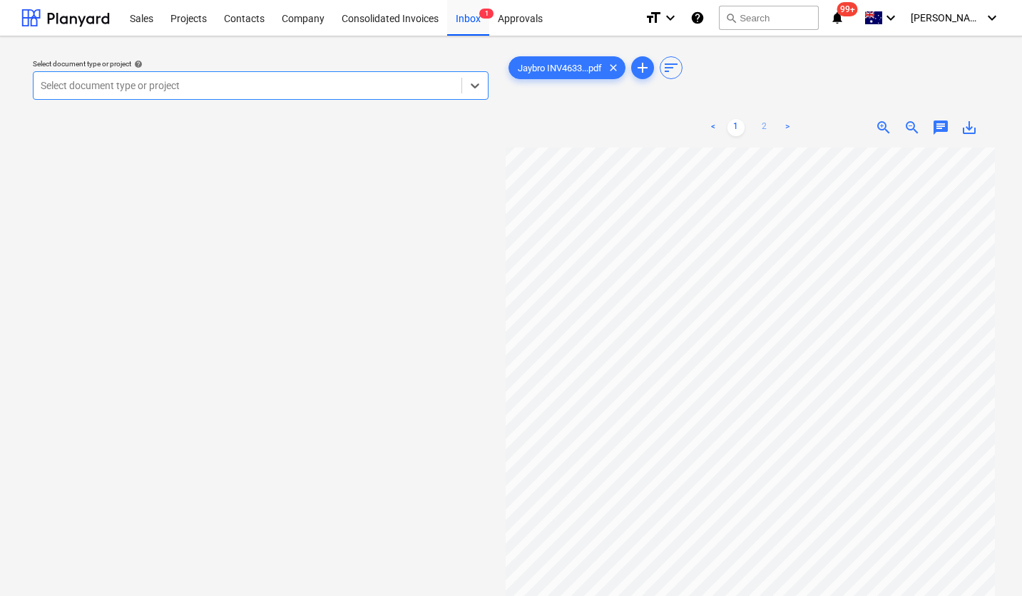
scroll to position [0, 48]
click at [289, 92] on div at bounding box center [248, 85] width 414 height 14
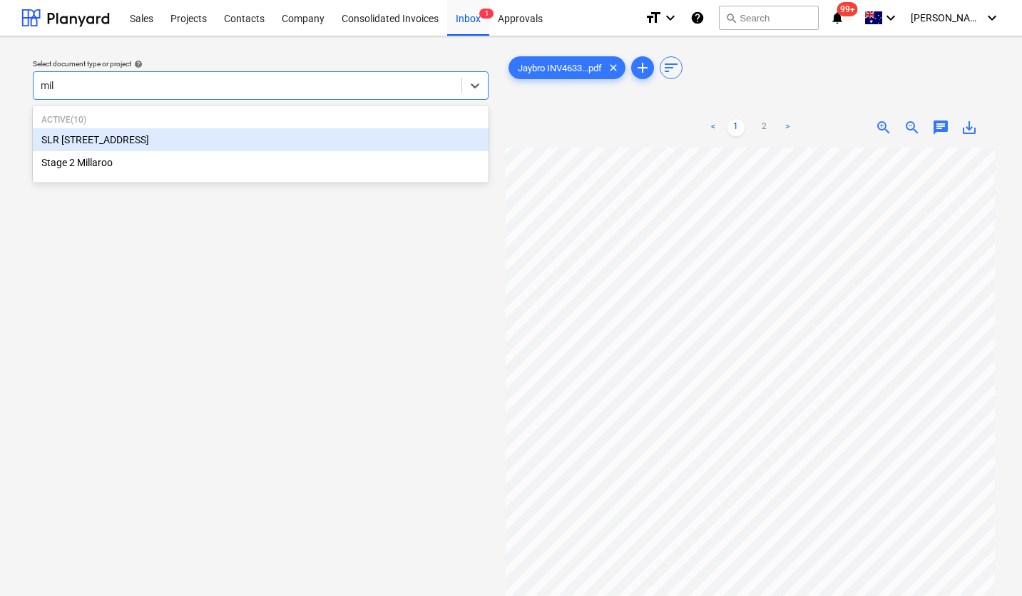
type input "mill"
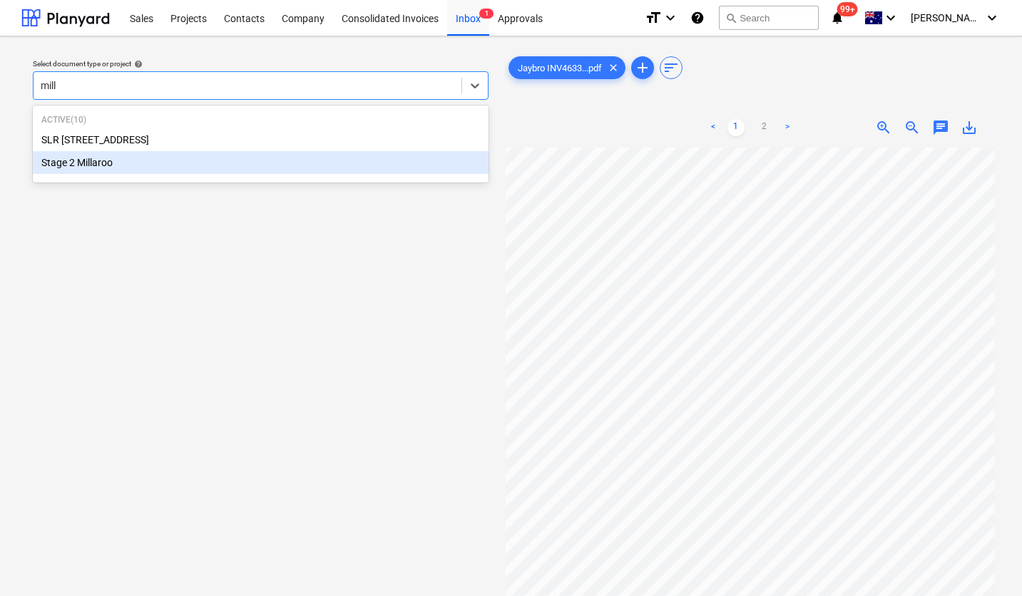
click at [215, 160] on div "Stage 2 Millaroo" at bounding box center [261, 162] width 456 height 23
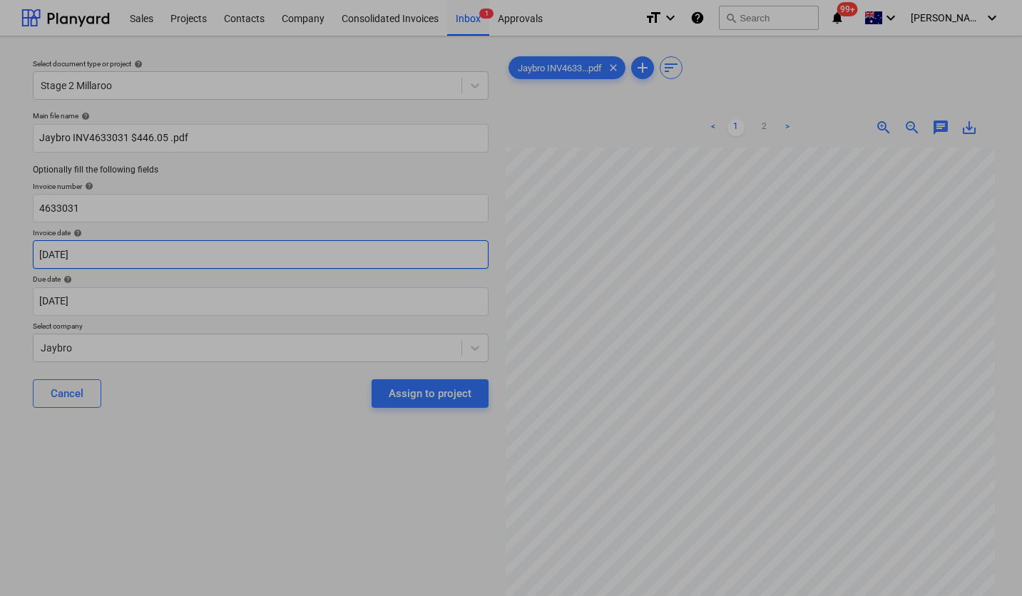
click at [156, 261] on body "Sales Projects Contacts Company Consolidated Invoices Inbox 1 Approvals format_…" at bounding box center [511, 298] width 1022 height 596
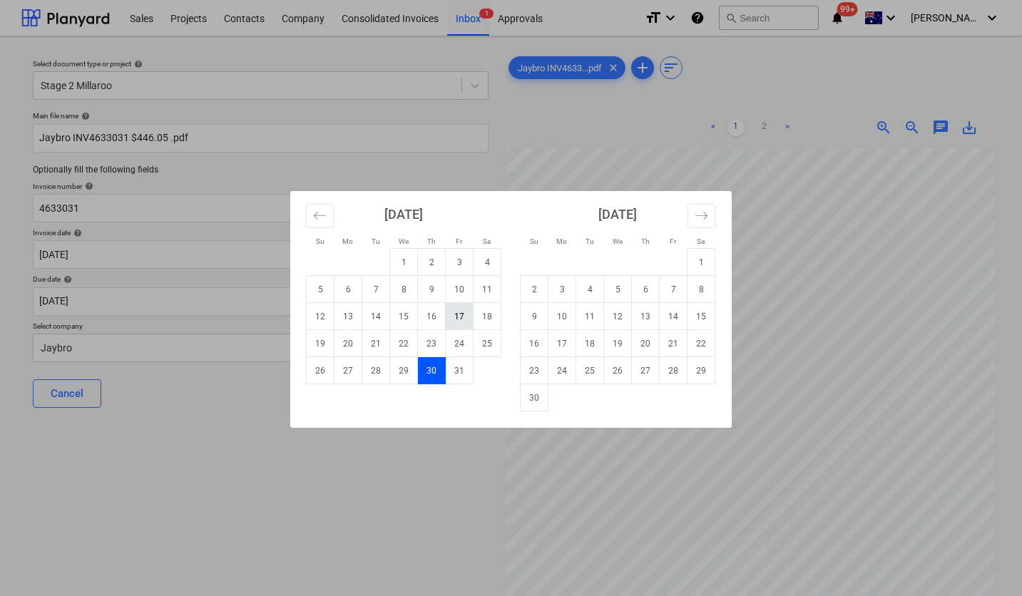
click at [464, 317] on td "17" at bounding box center [460, 316] width 28 height 27
type input "[DATE]"
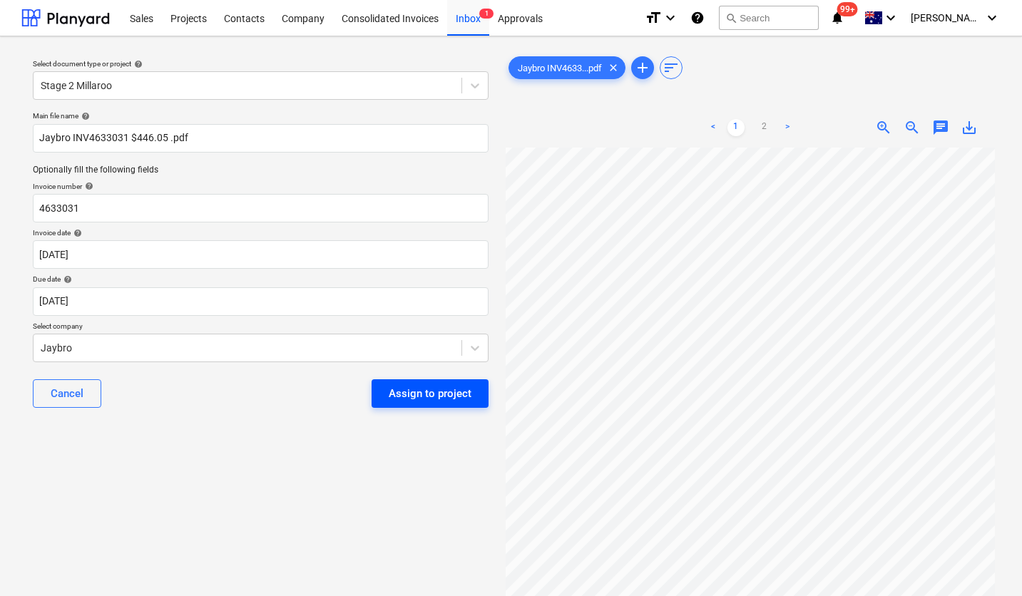
click at [456, 391] on div "Assign to project" at bounding box center [430, 393] width 83 height 19
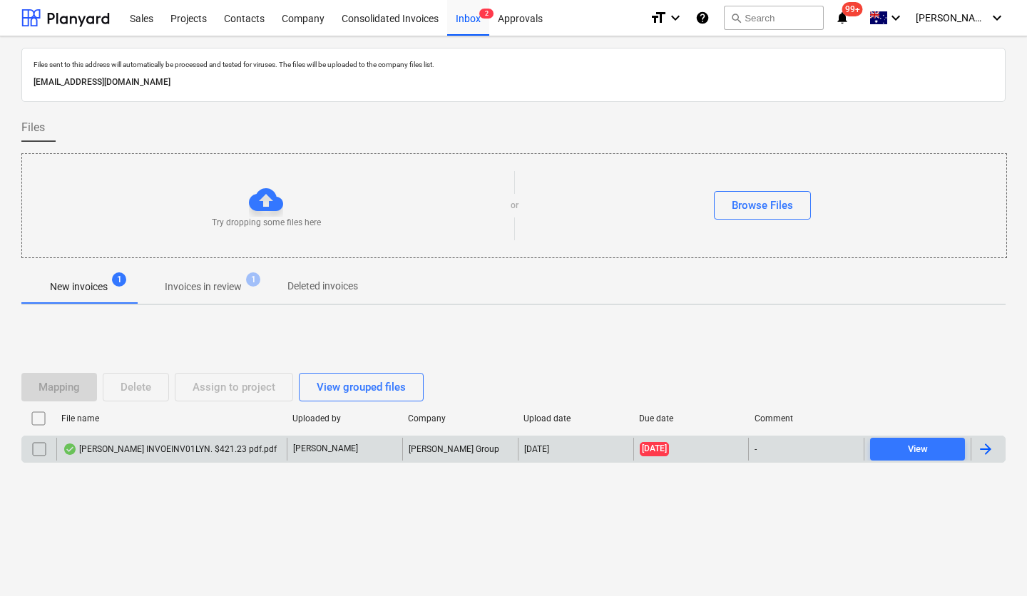
click at [150, 447] on div "[PERSON_NAME] INVOEINV01LYN. $421.23 pdf.pdf" at bounding box center [170, 449] width 214 height 11
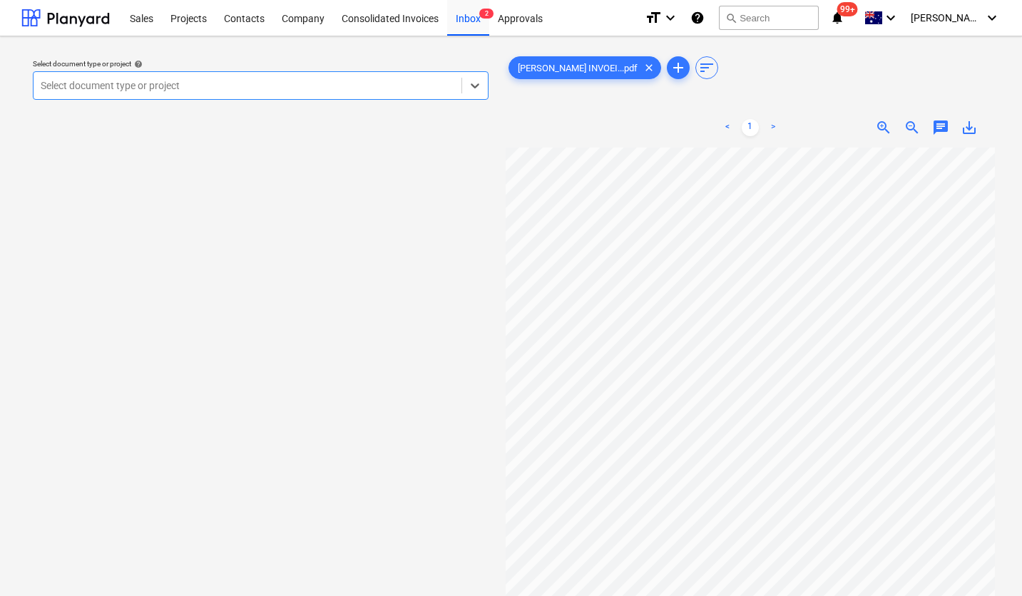
click at [297, 85] on div at bounding box center [248, 85] width 414 height 14
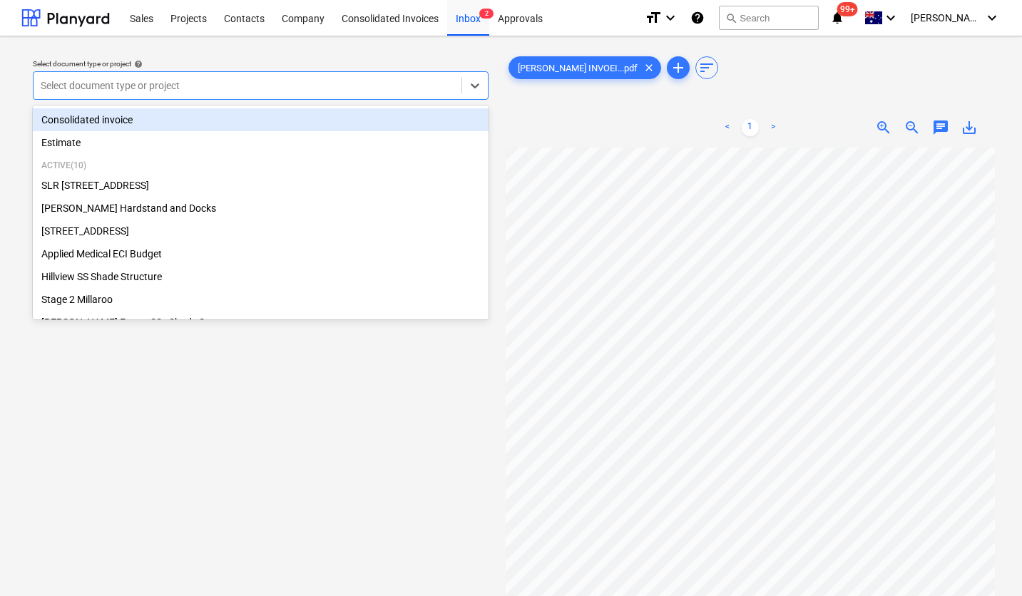
type input "a"
type input "P"
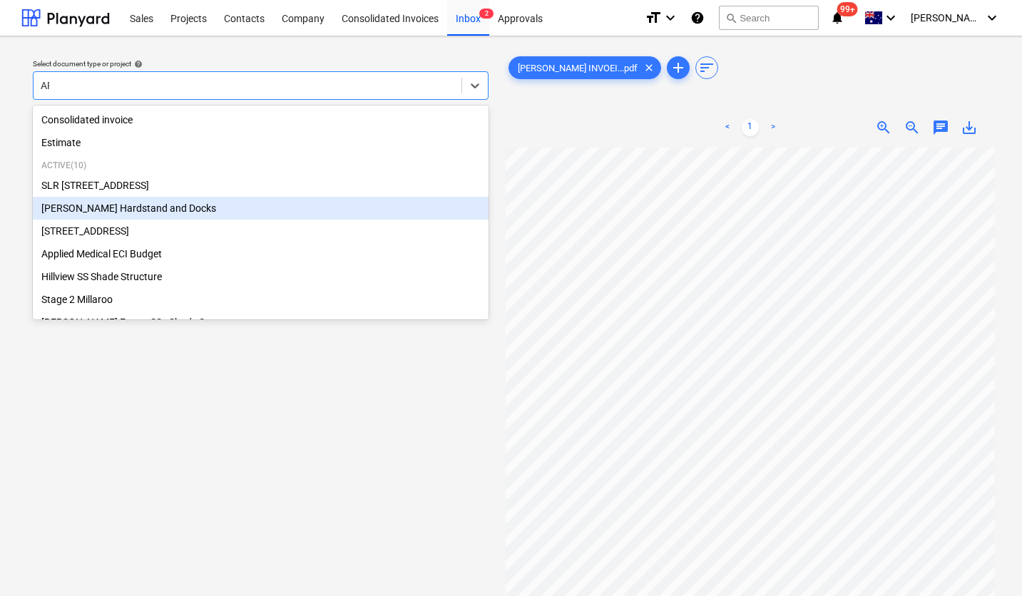
type input "APP"
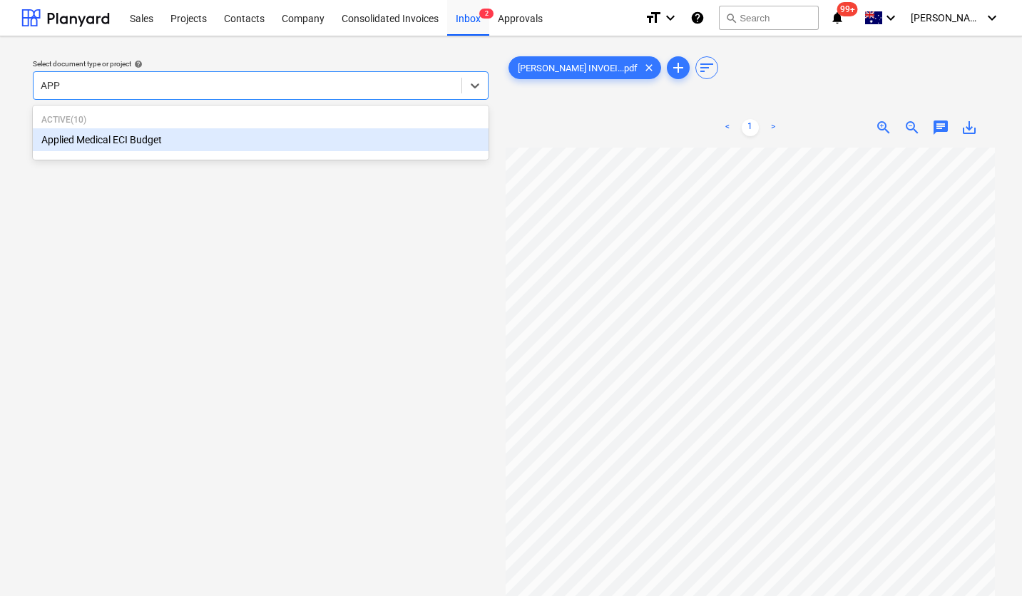
click at [242, 133] on div "Applied Medical ECI Budget" at bounding box center [261, 139] width 456 height 23
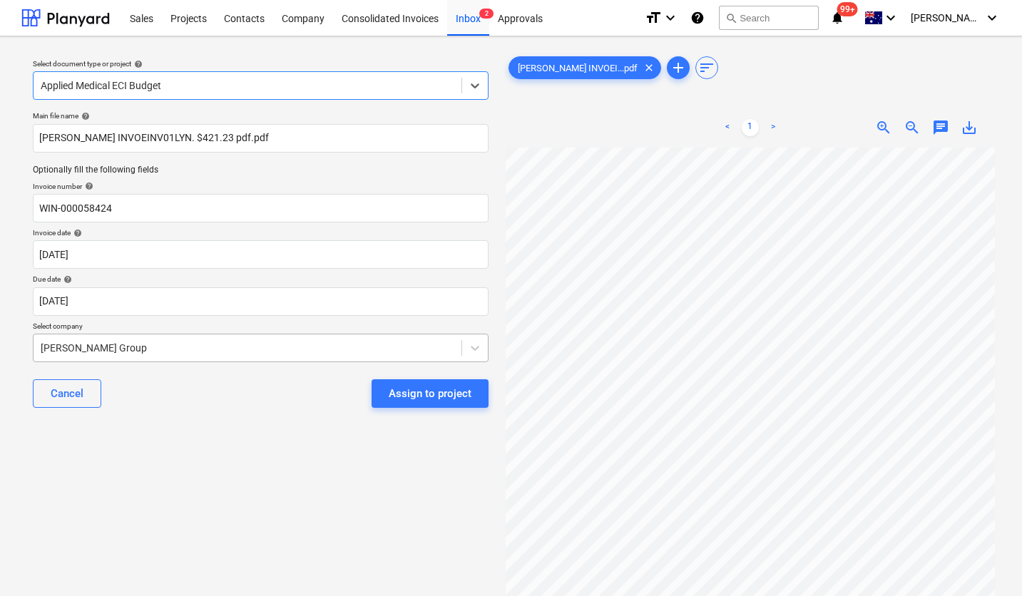
click at [195, 357] on div "[PERSON_NAME] Group" at bounding box center [261, 348] width 456 height 29
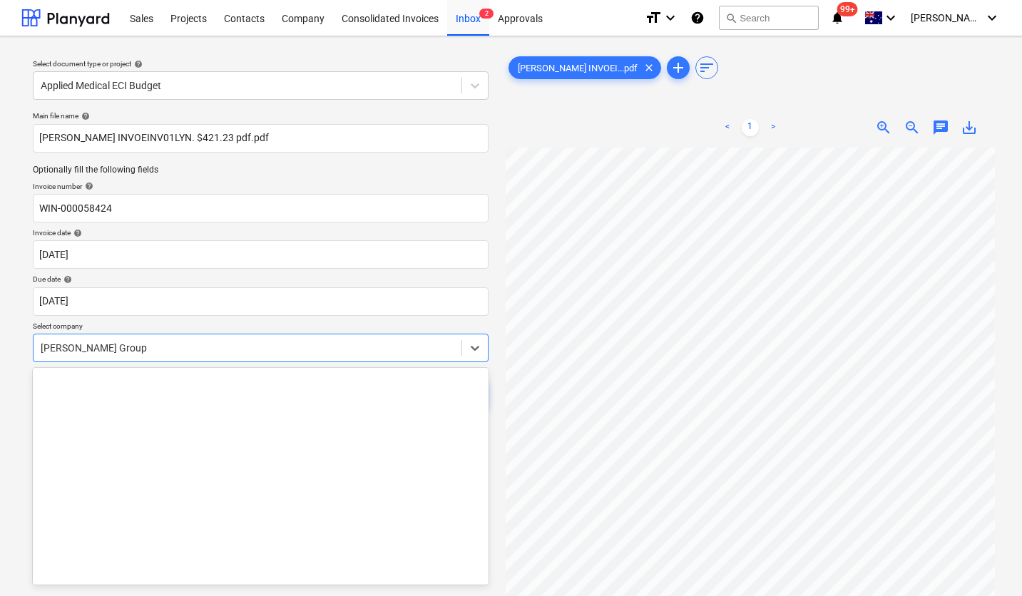
scroll to position [11831, 0]
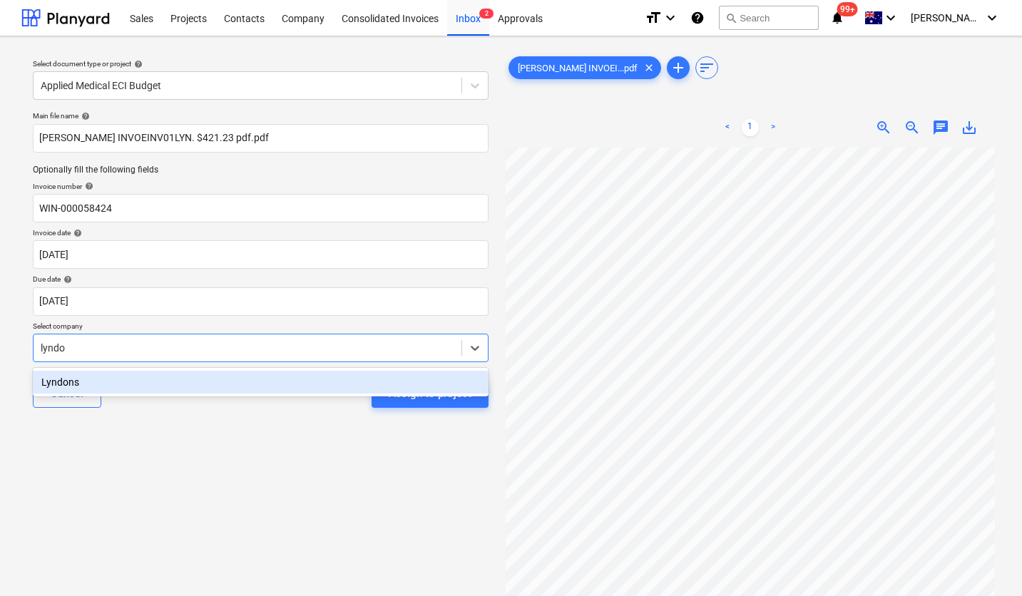
type input "[PERSON_NAME]"
click at [138, 388] on div "Lyndons" at bounding box center [261, 382] width 456 height 23
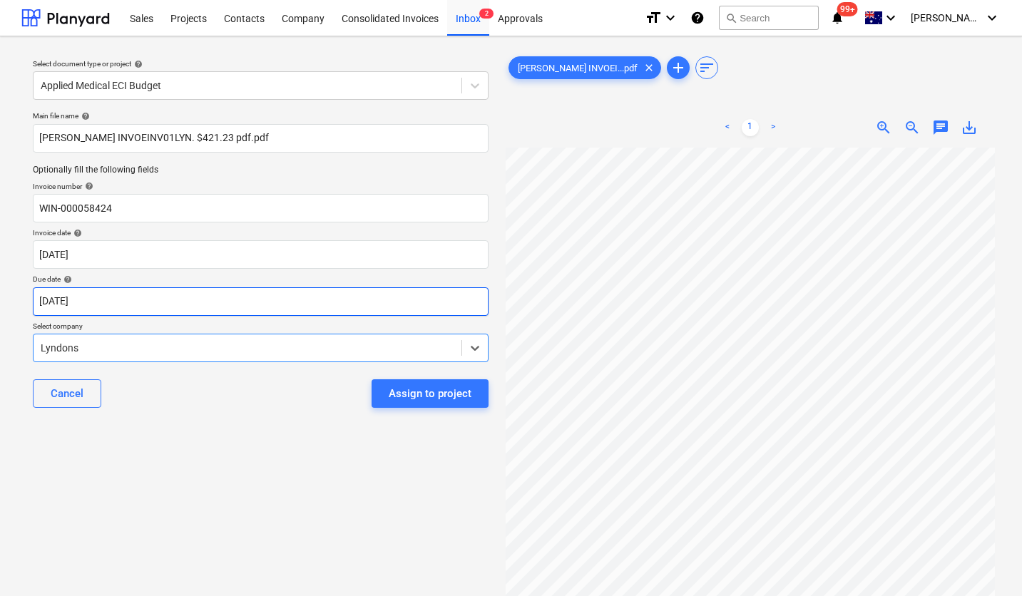
click at [150, 304] on body "Sales Projects Contacts Company Consolidated Invoices Inbox 2 Approvals format_…" at bounding box center [511, 298] width 1022 height 596
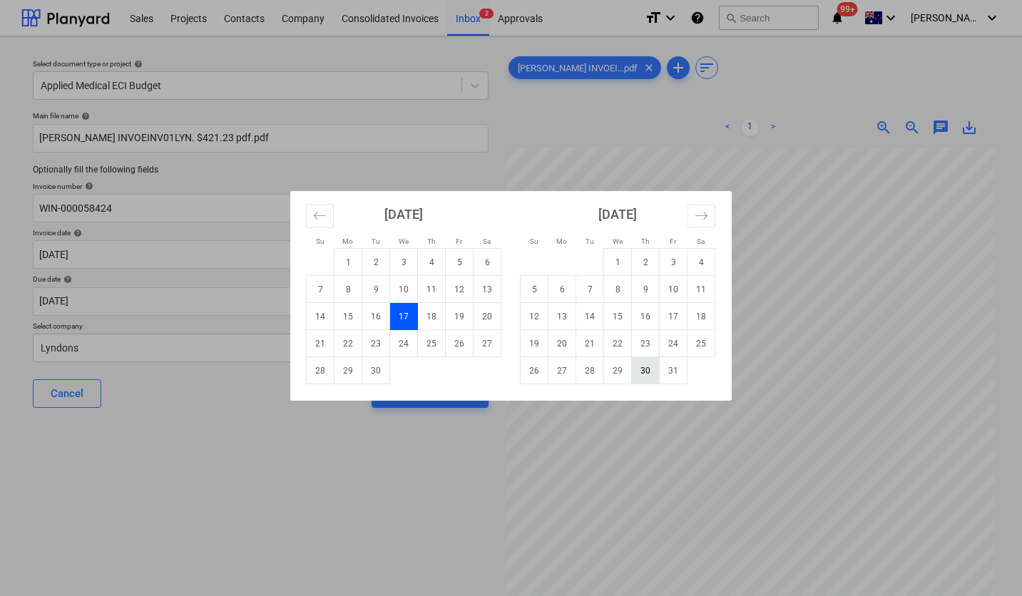
click at [645, 364] on td "30" at bounding box center [646, 370] width 28 height 27
type input "[DATE]"
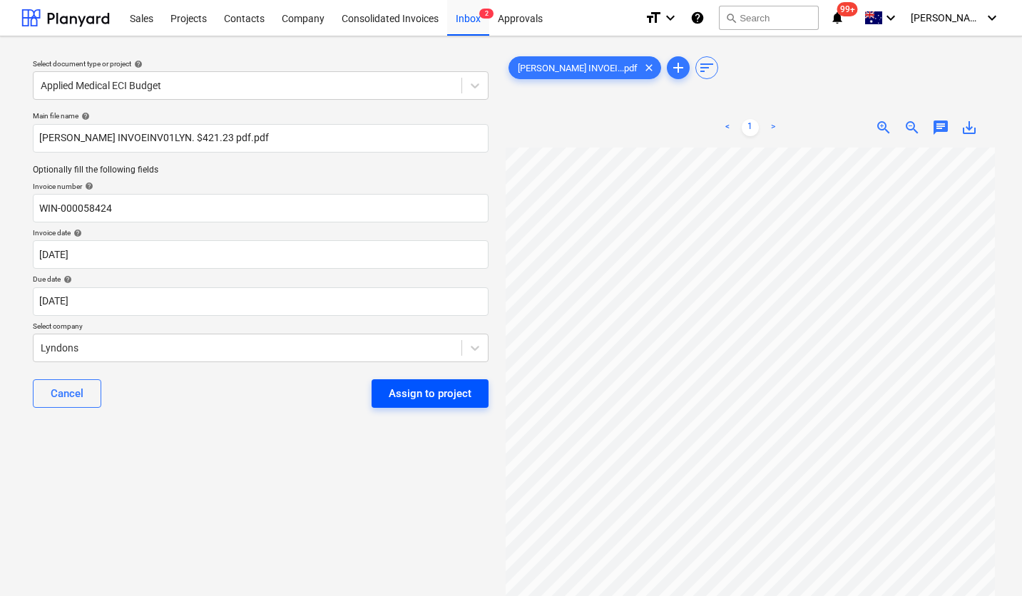
click at [416, 397] on div "Assign to project" at bounding box center [430, 393] width 83 height 19
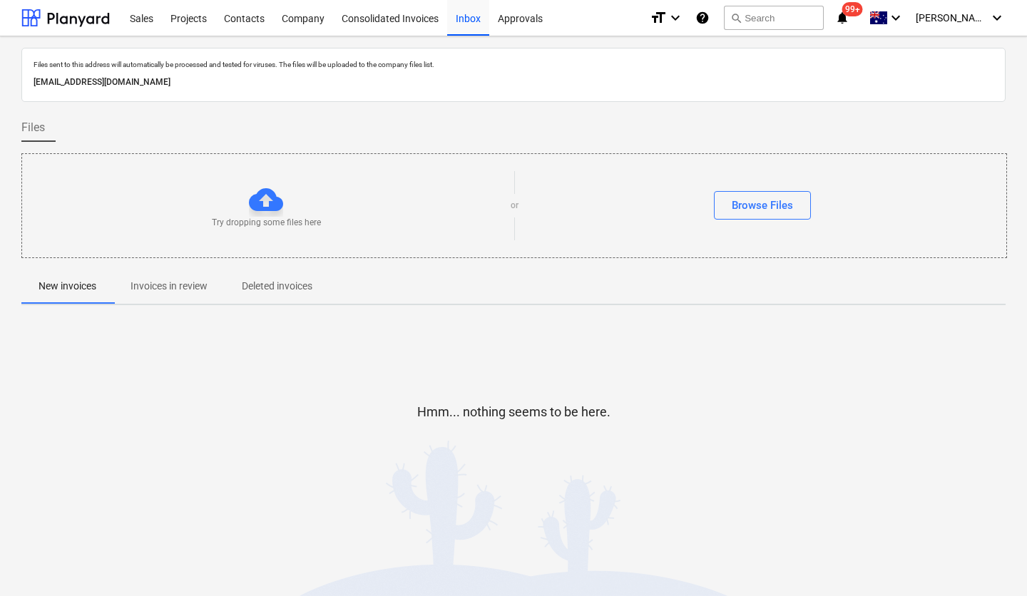
click at [210, 347] on div "Hmm... nothing seems to be here." at bounding box center [513, 424] width 984 height 214
click at [173, 280] on p "Invoices in review" at bounding box center [169, 286] width 77 height 15
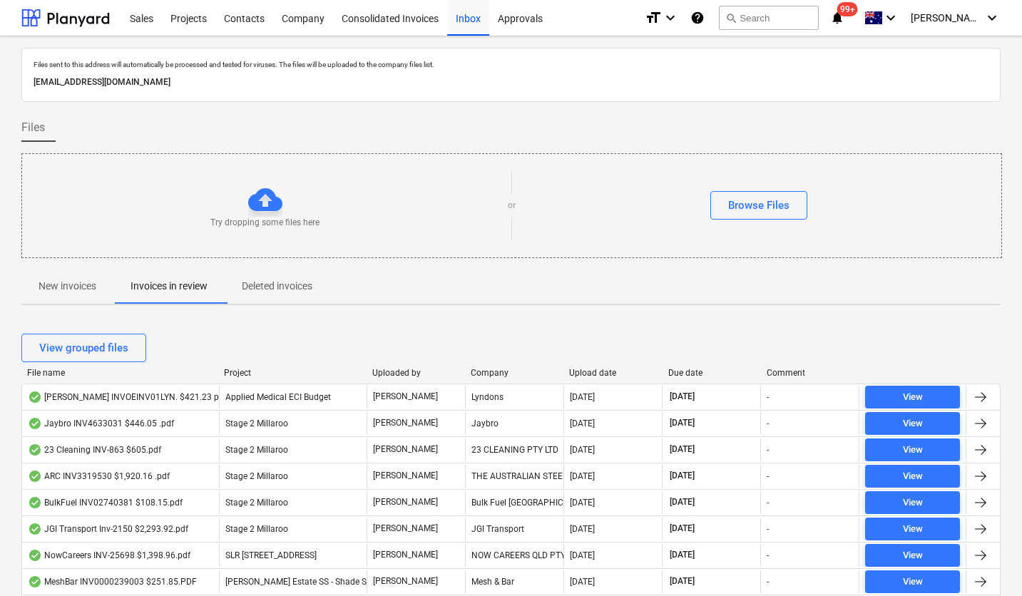
click at [579, 368] on div "Upload date" at bounding box center [612, 373] width 87 height 10
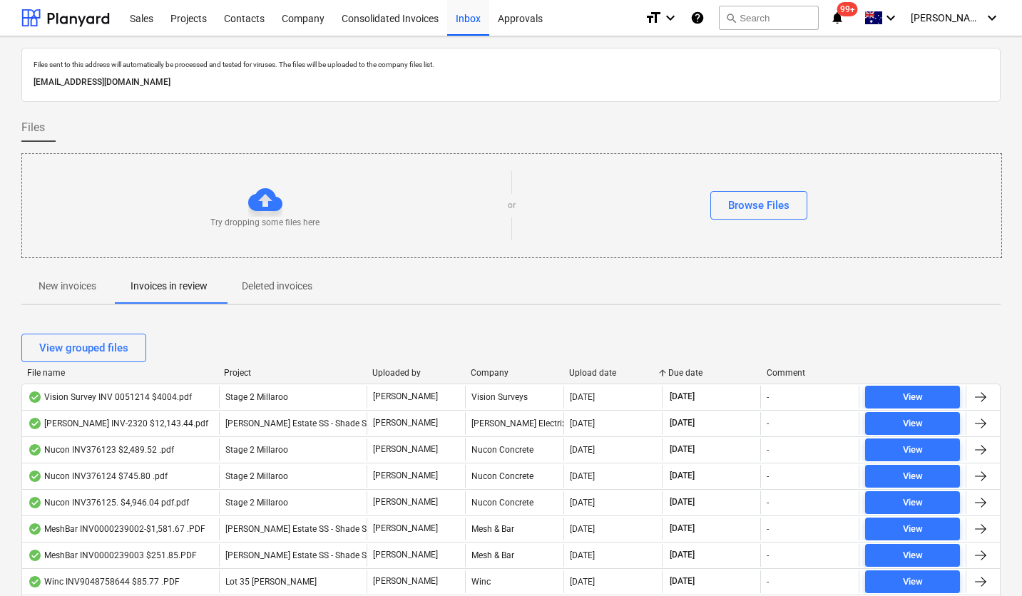
click at [579, 368] on div "Upload date" at bounding box center [612, 373] width 87 height 10
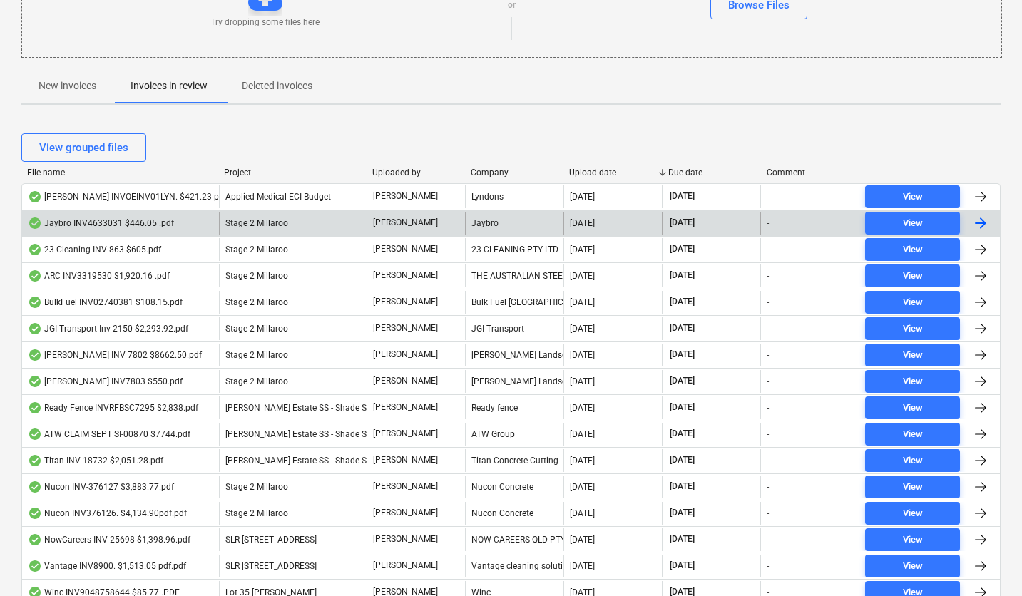
scroll to position [17, 0]
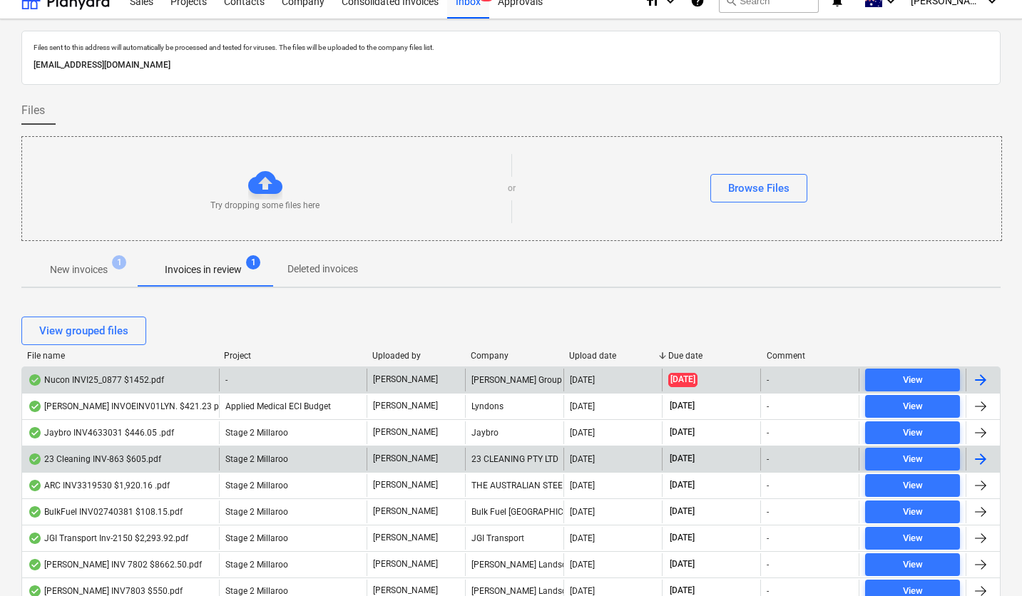
click at [130, 382] on div "Nucon INVI25_0877 $1452.pdf" at bounding box center [96, 379] width 136 height 11
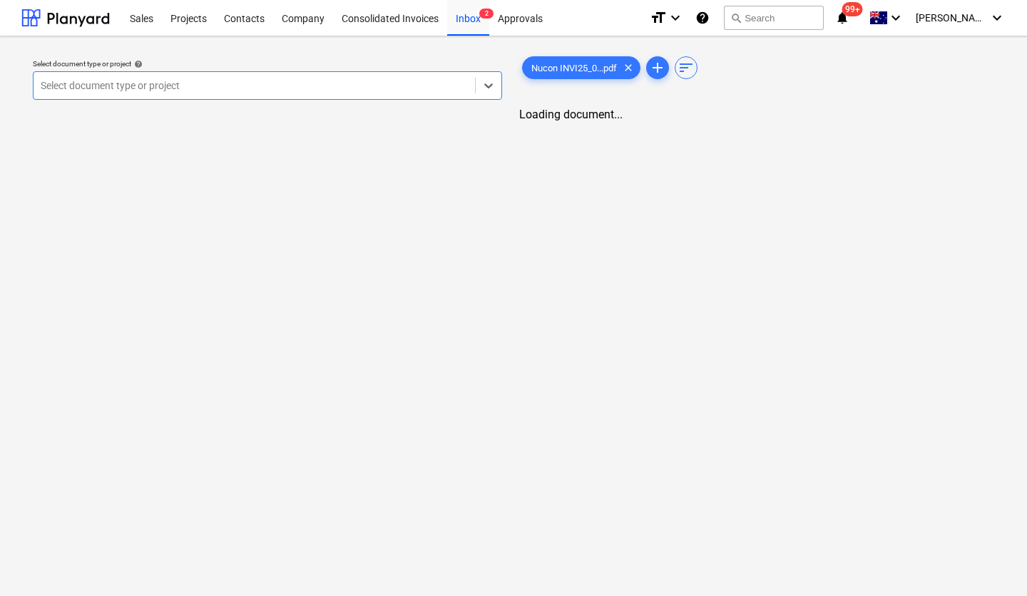
click at [230, 79] on div at bounding box center [254, 85] width 427 height 14
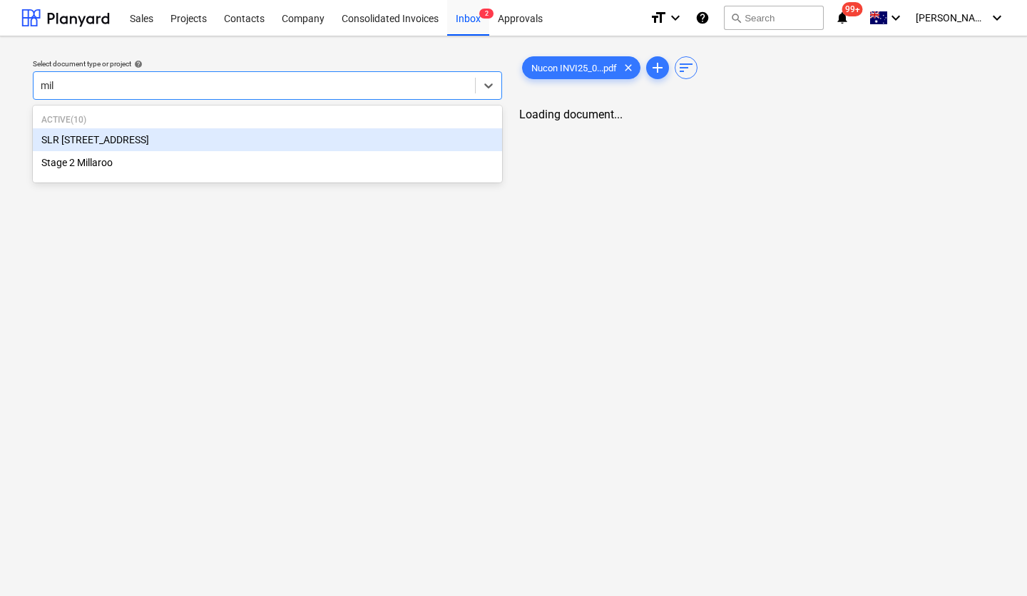
type input "mill"
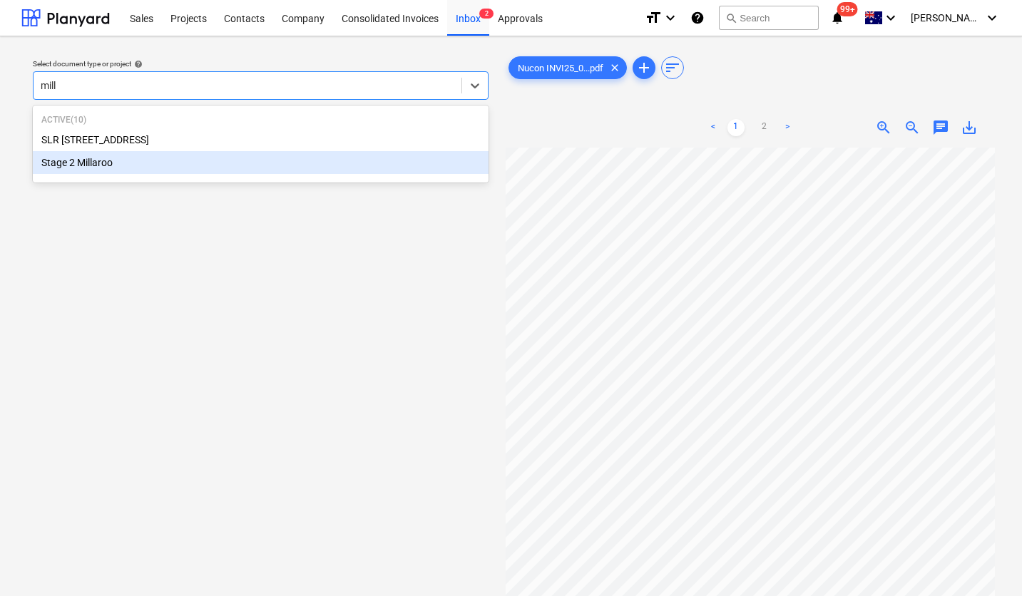
click at [164, 163] on div "Stage 2 Millaroo" at bounding box center [261, 162] width 456 height 23
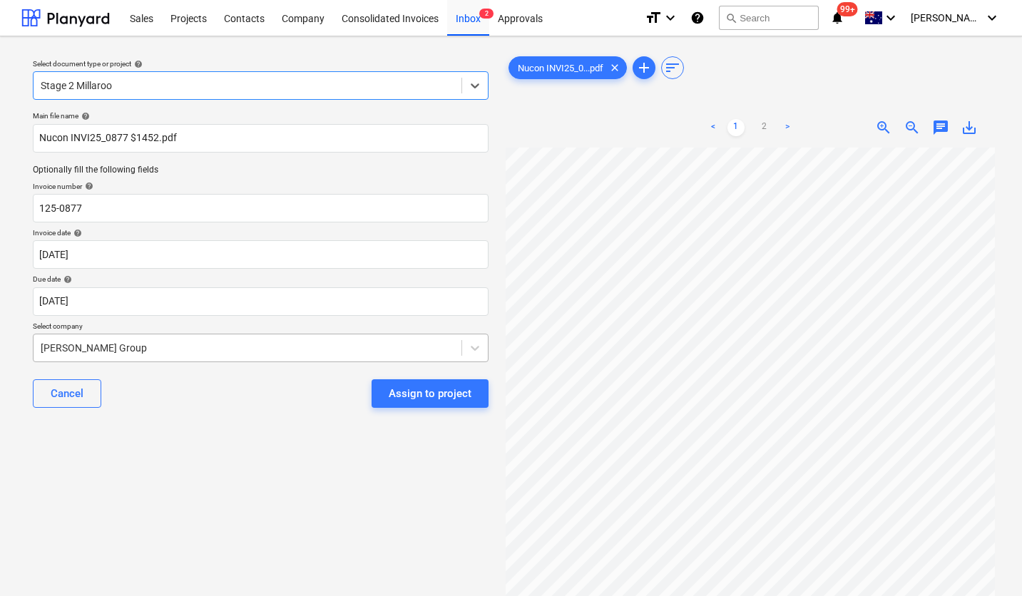
click at [131, 346] on div at bounding box center [248, 348] width 414 height 14
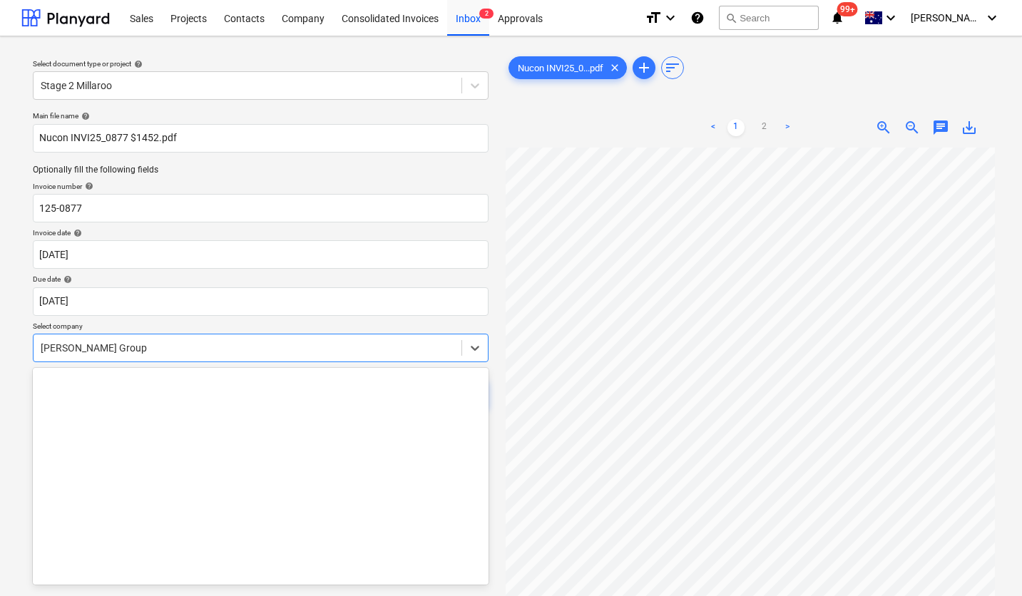
scroll to position [11831, 0]
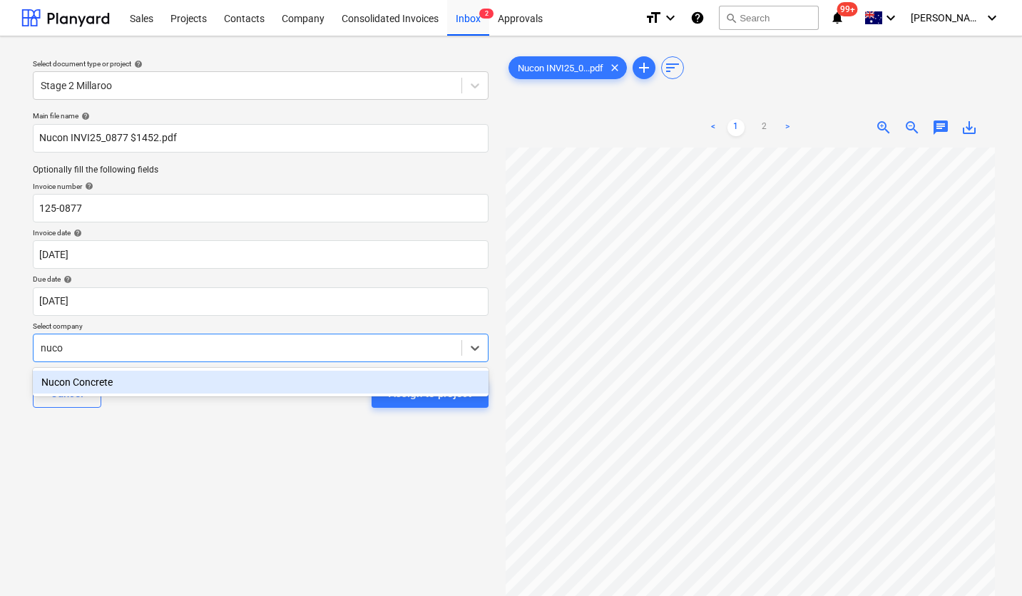
type input "nucon"
click at [95, 380] on div "Nucon Concrete" at bounding box center [261, 382] width 456 height 23
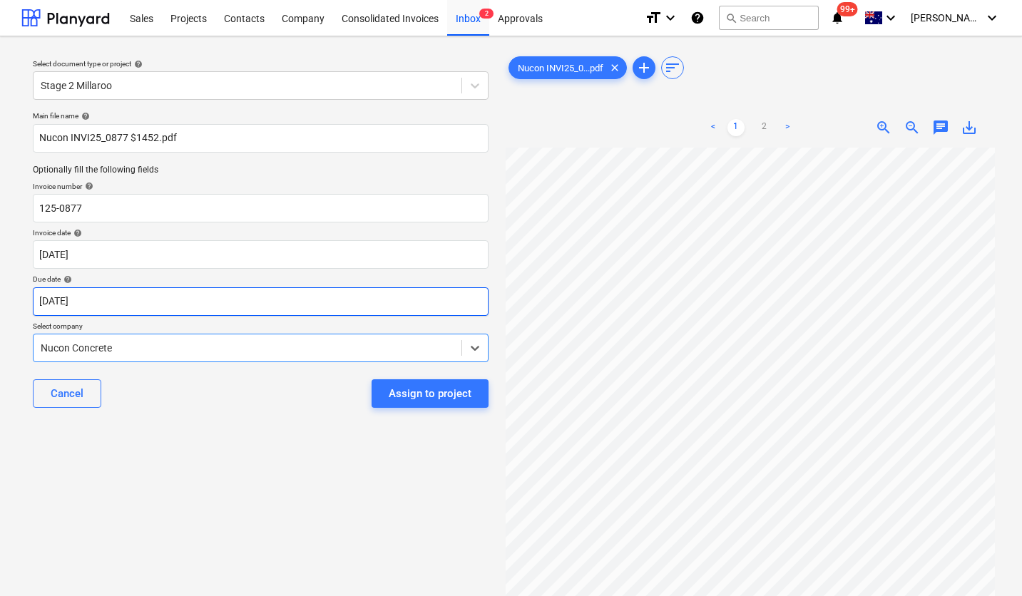
click at [116, 305] on body "Sales Projects Contacts Company Consolidated Invoices Inbox 2 Approvals format_…" at bounding box center [511, 298] width 1022 height 596
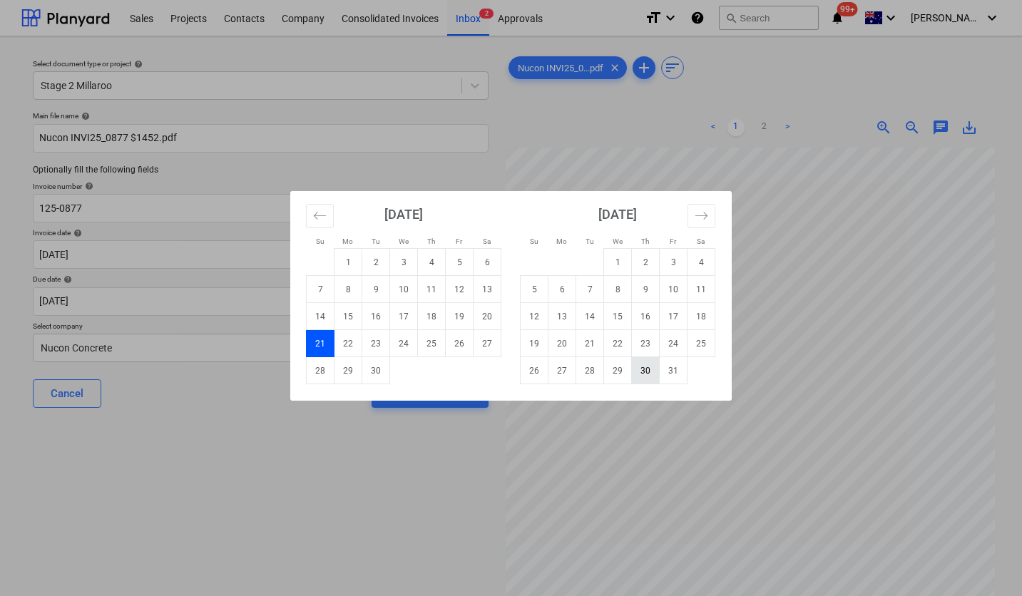
click at [638, 374] on td "30" at bounding box center [646, 370] width 28 height 27
type input "[DATE]"
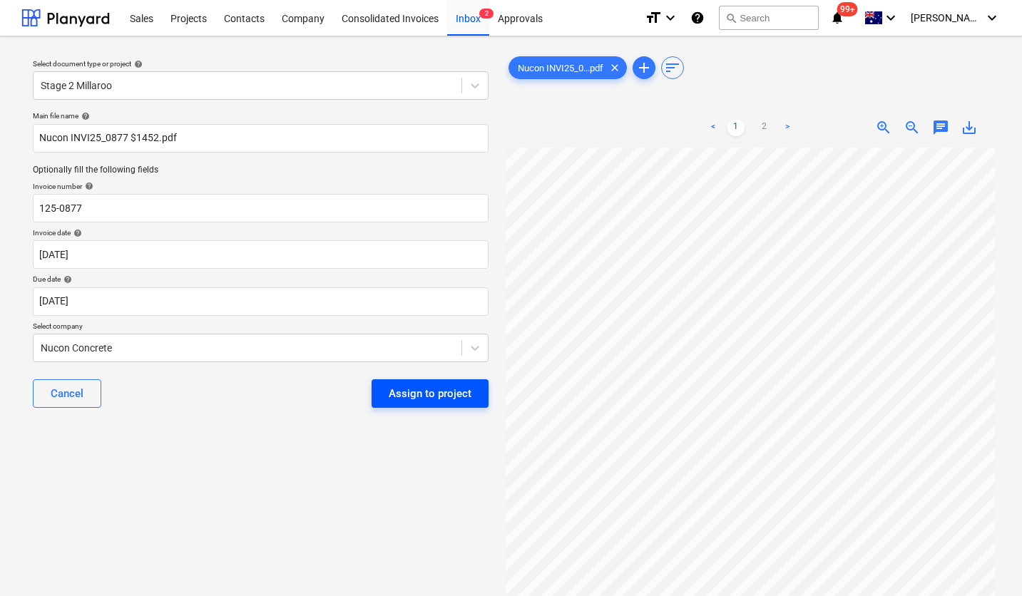
click at [412, 397] on div "Assign to project" at bounding box center [430, 393] width 83 height 19
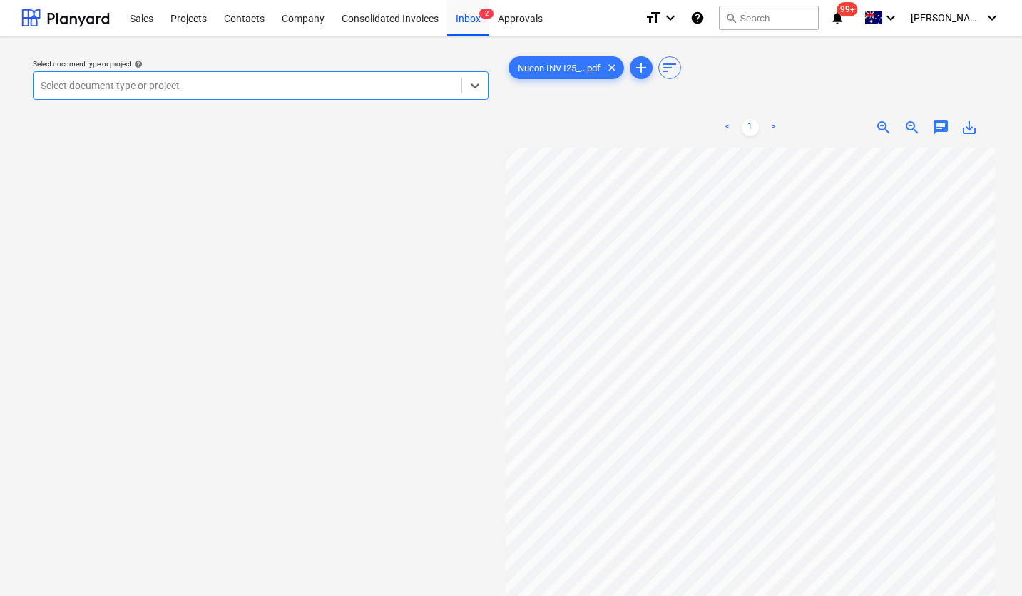
click at [210, 88] on div at bounding box center [248, 85] width 414 height 14
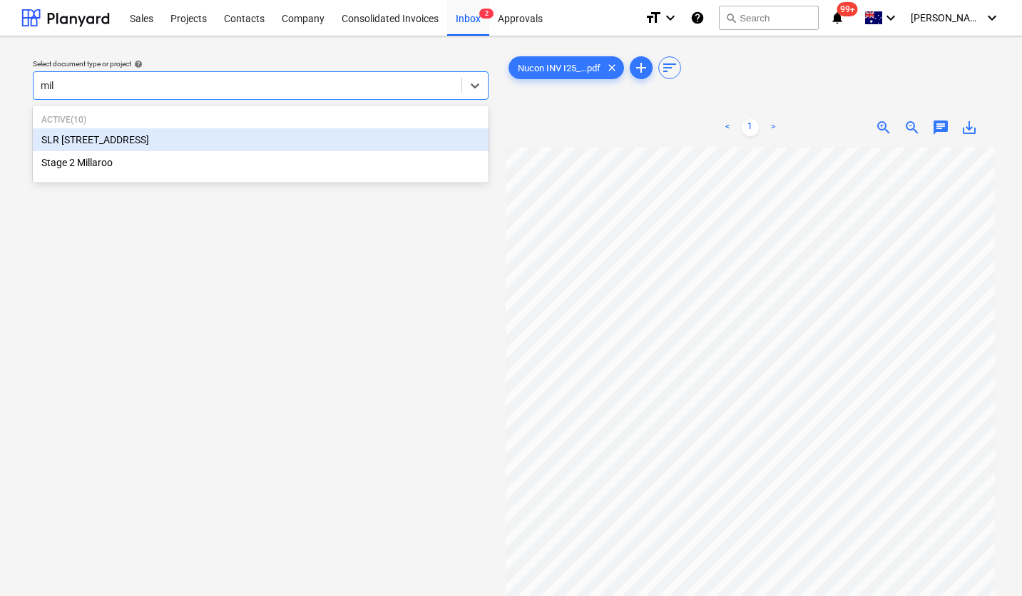
type input "mill"
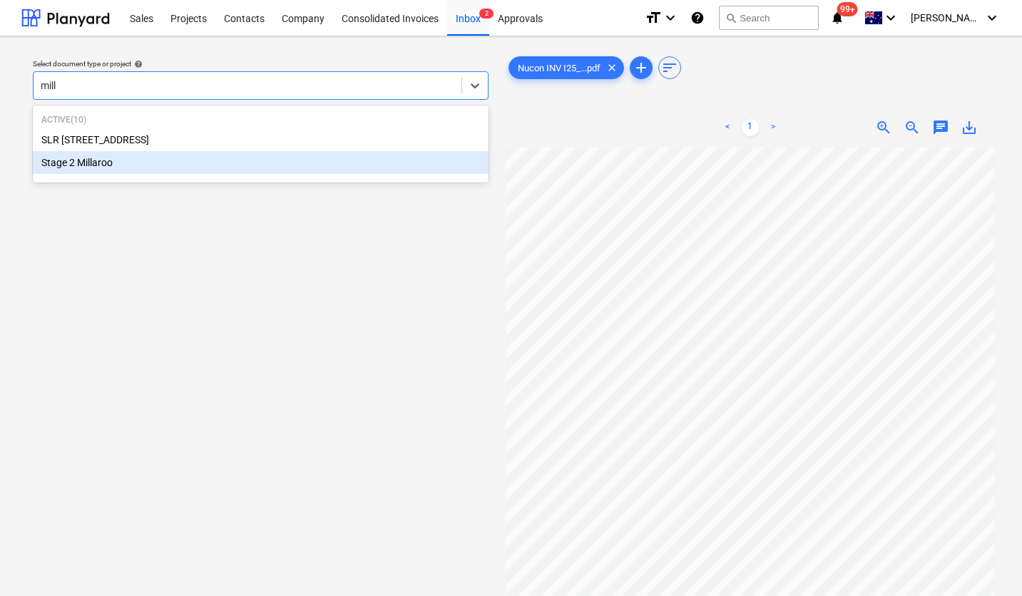
click at [169, 161] on div "Stage 2 Millaroo" at bounding box center [261, 162] width 456 height 23
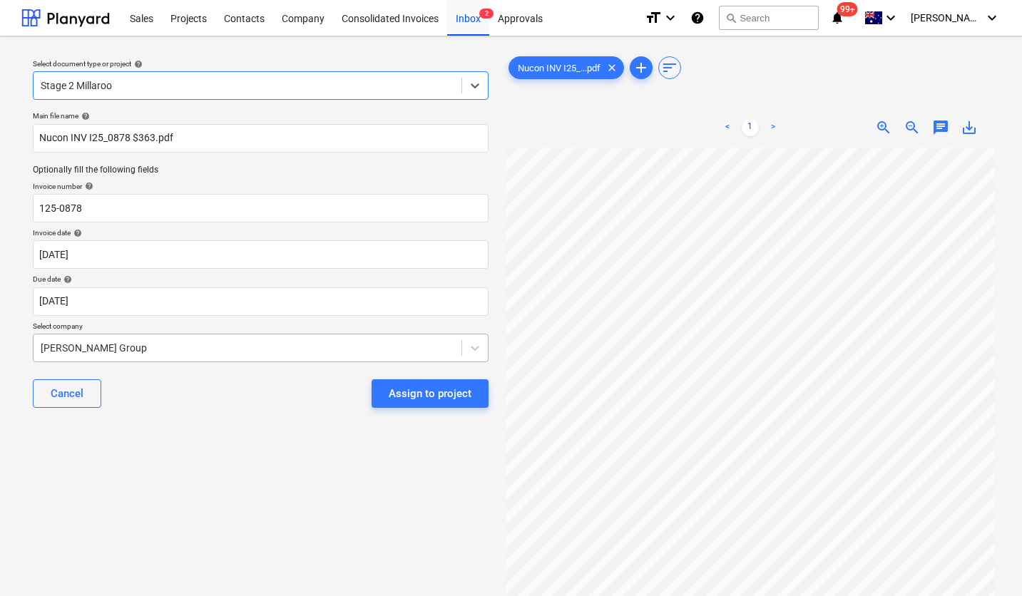
click at [145, 350] on div at bounding box center [248, 348] width 414 height 14
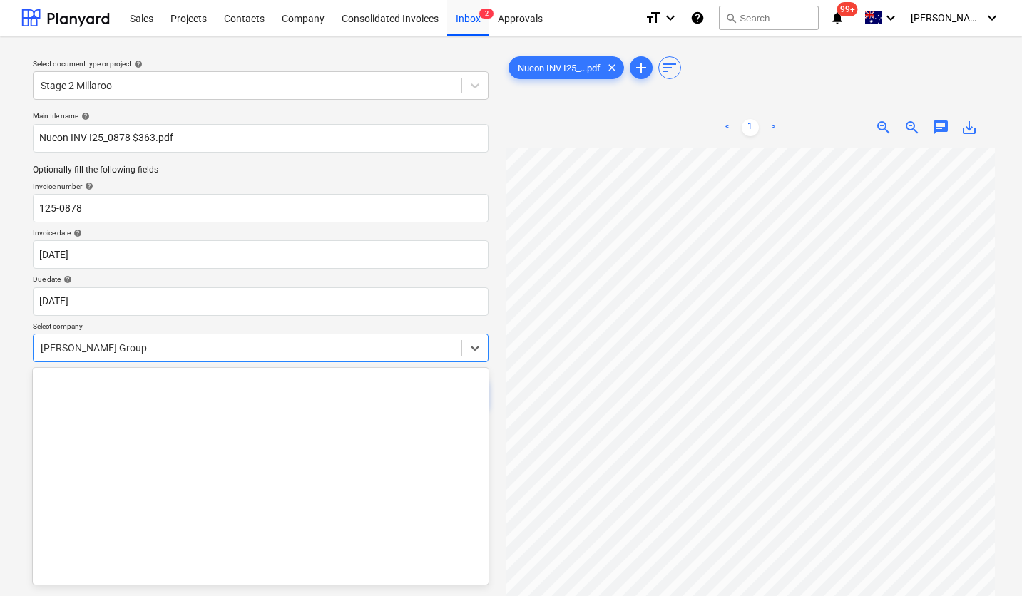
scroll to position [11831, 0]
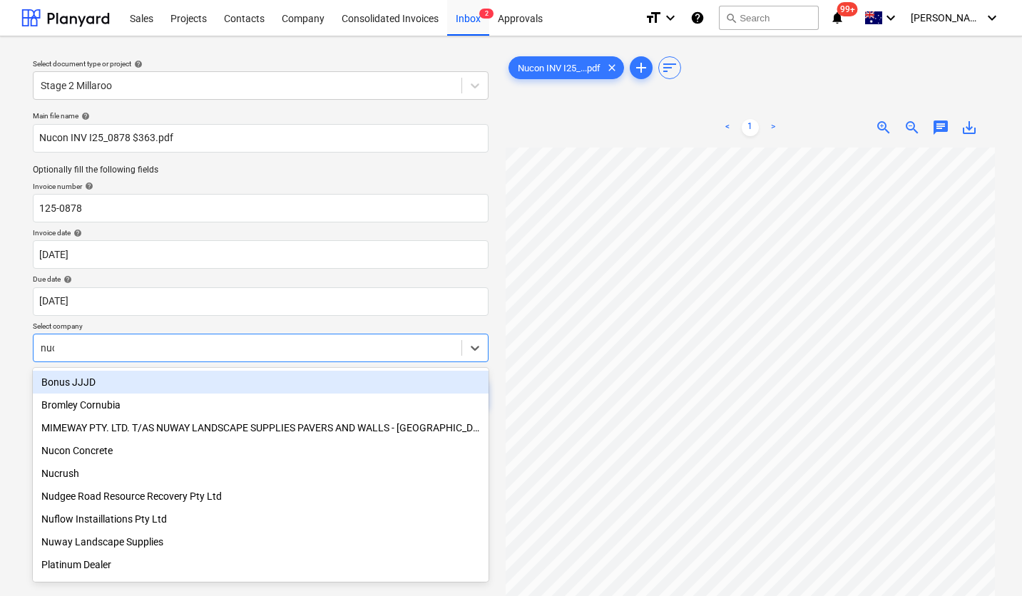
type input "nucon"
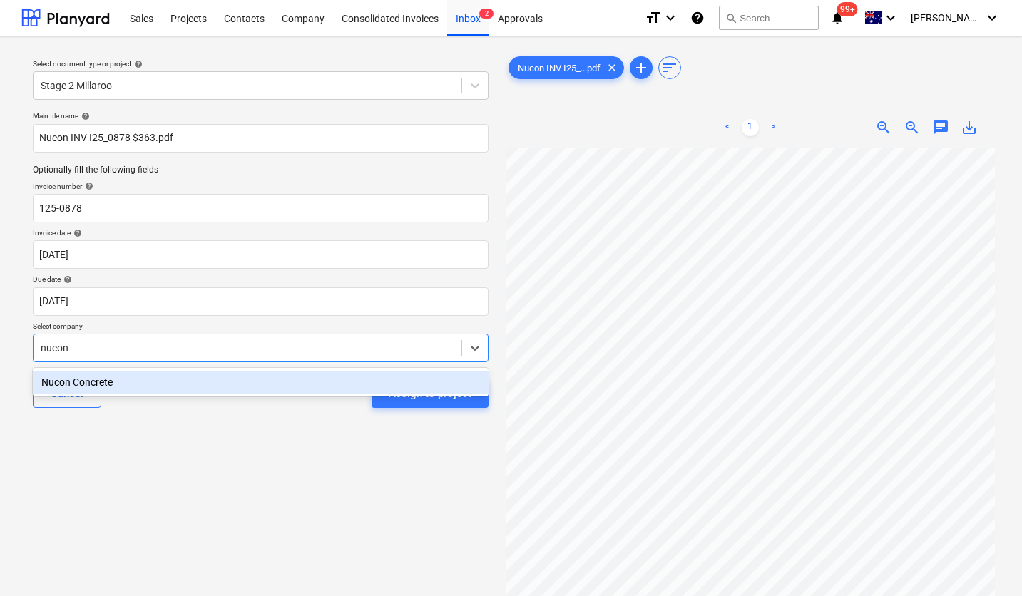
click at [114, 388] on div "Nucon Concrete" at bounding box center [261, 382] width 456 height 23
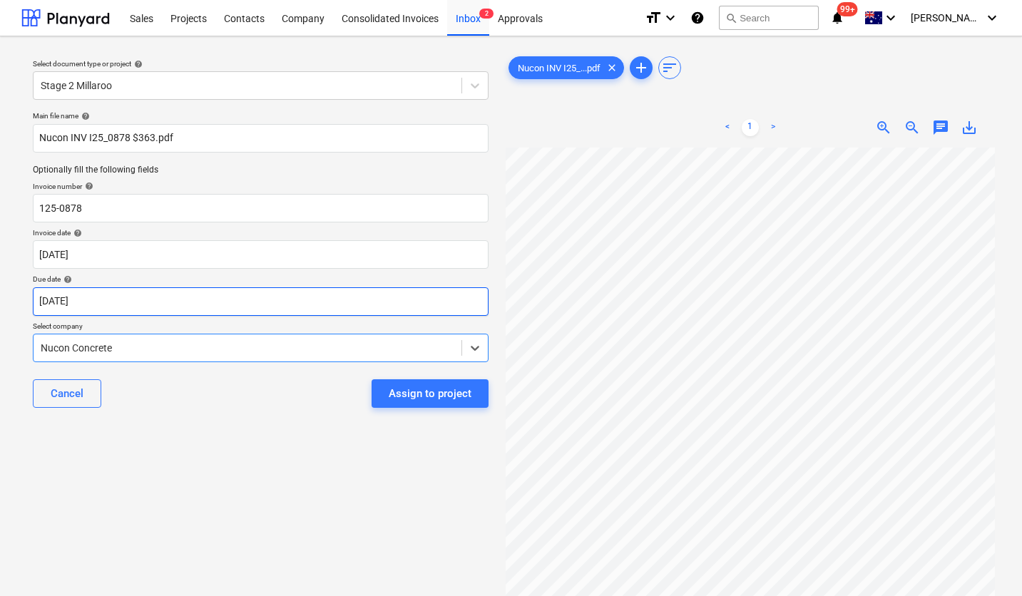
click at [190, 302] on body "Sales Projects Contacts Company Consolidated Invoices Inbox 2 Approvals format_…" at bounding box center [511, 298] width 1022 height 596
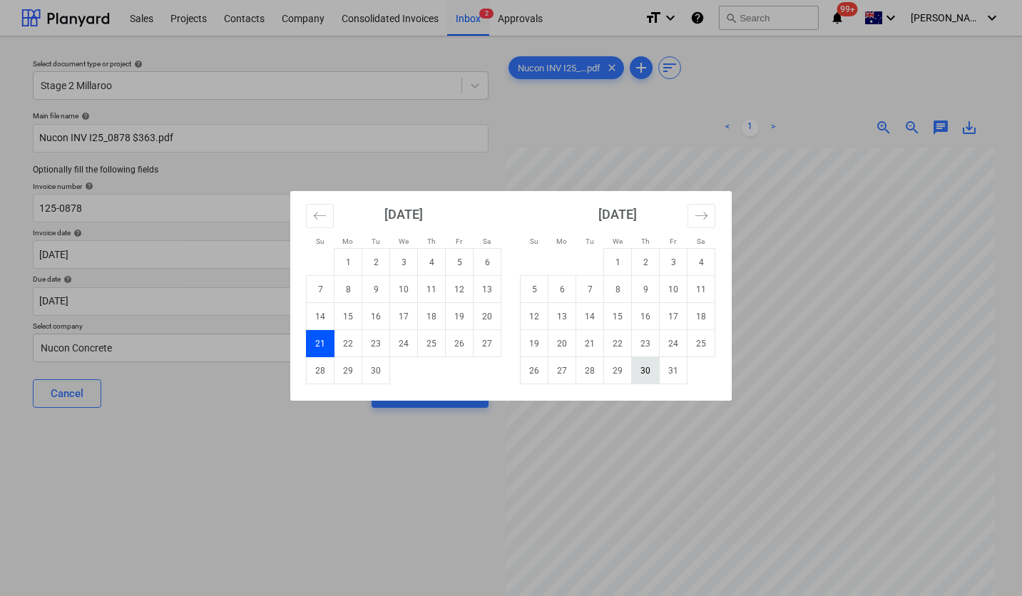
click at [643, 367] on td "30" at bounding box center [646, 370] width 28 height 27
type input "[DATE]"
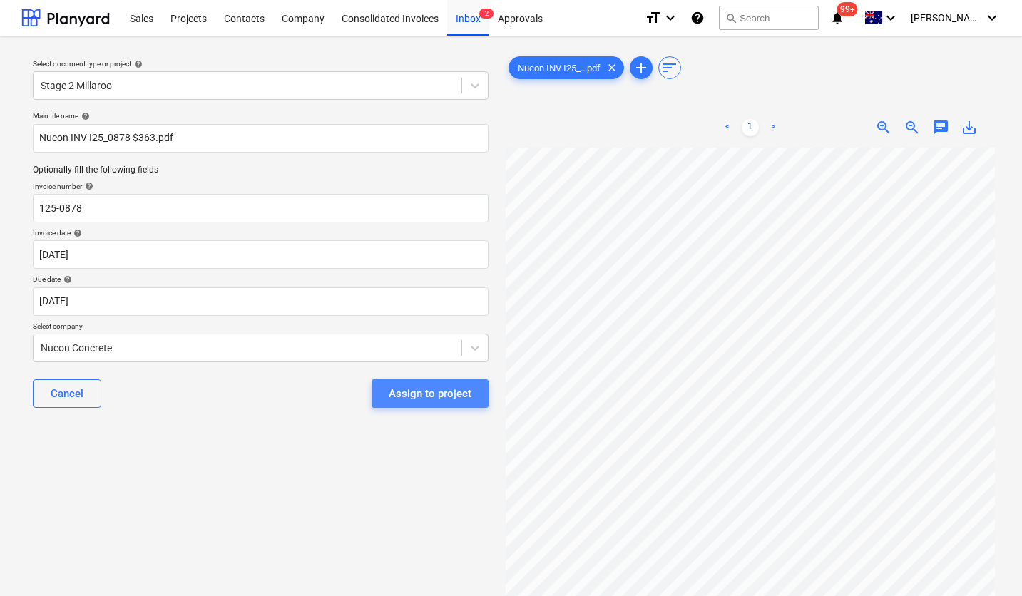
click at [380, 401] on button "Assign to project" at bounding box center [430, 393] width 117 height 29
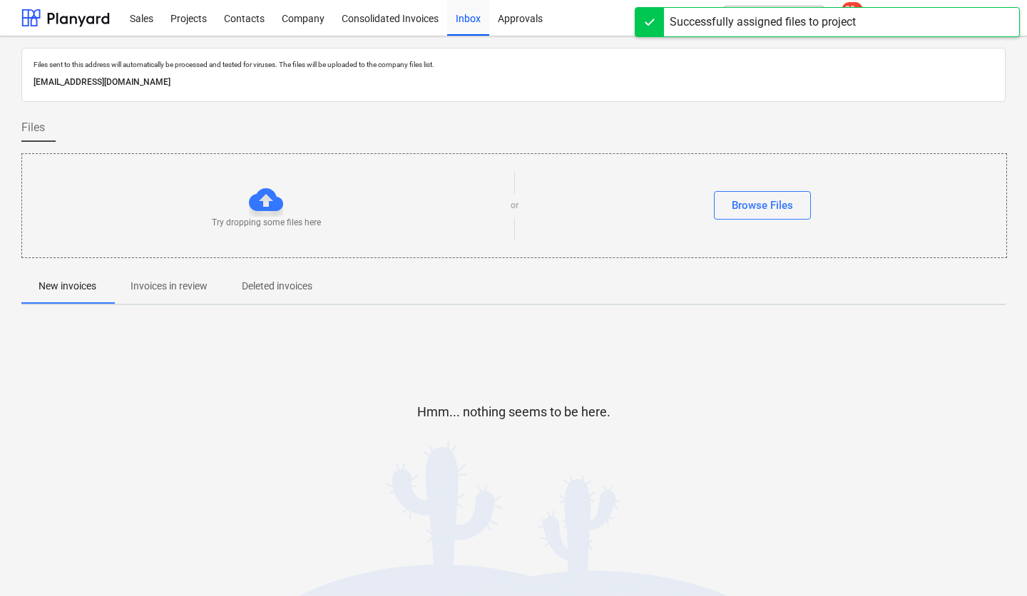
click at [681, 73] on div "[EMAIL_ADDRESS][DOMAIN_NAME]" at bounding box center [514, 82] width 966 height 21
click at [806, 397] on div "Hmm... nothing seems to be here." at bounding box center [513, 423] width 984 height 108
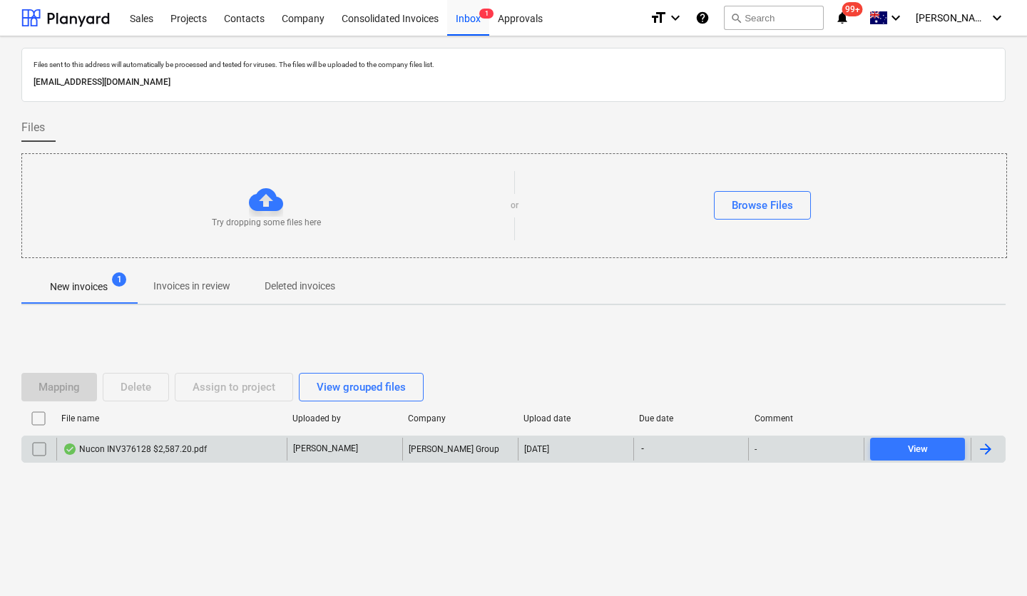
click at [180, 451] on div "Nucon INV376128 $2,587.20.pdf" at bounding box center [135, 449] width 144 height 11
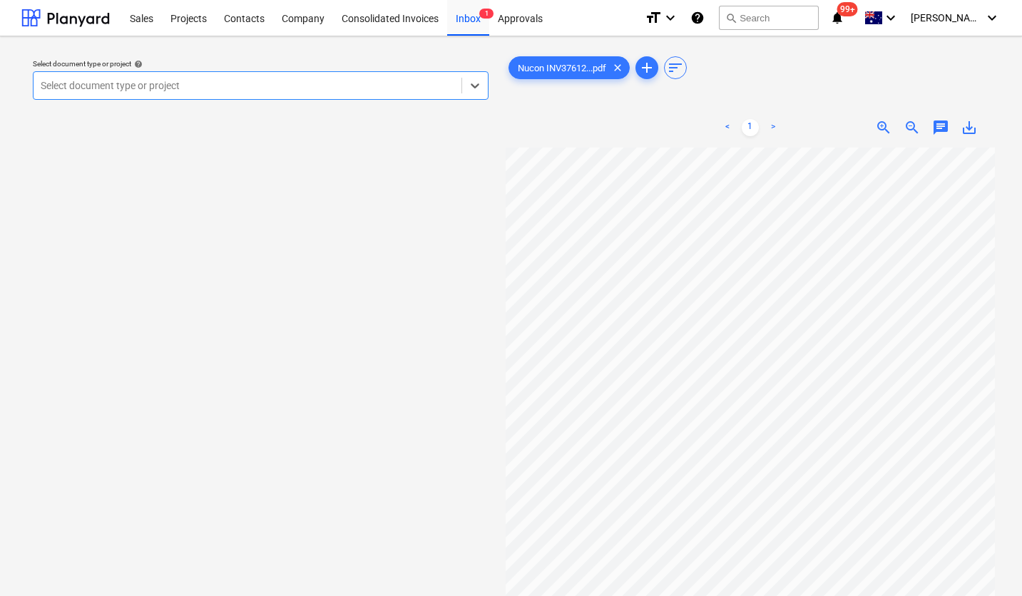
click at [185, 94] on div "Select document type or project" at bounding box center [248, 86] width 428 height 20
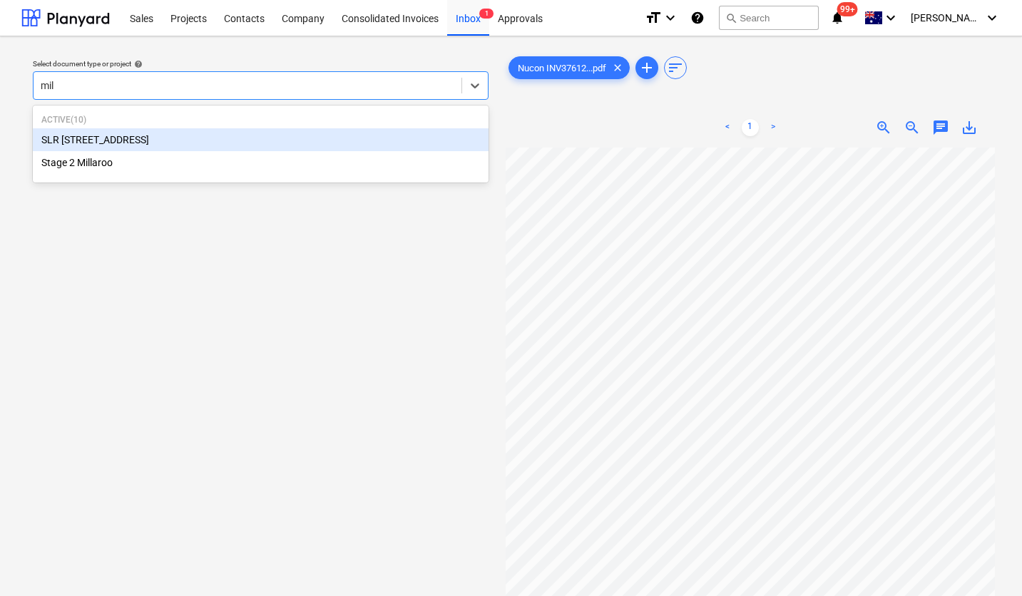
type input "mill"
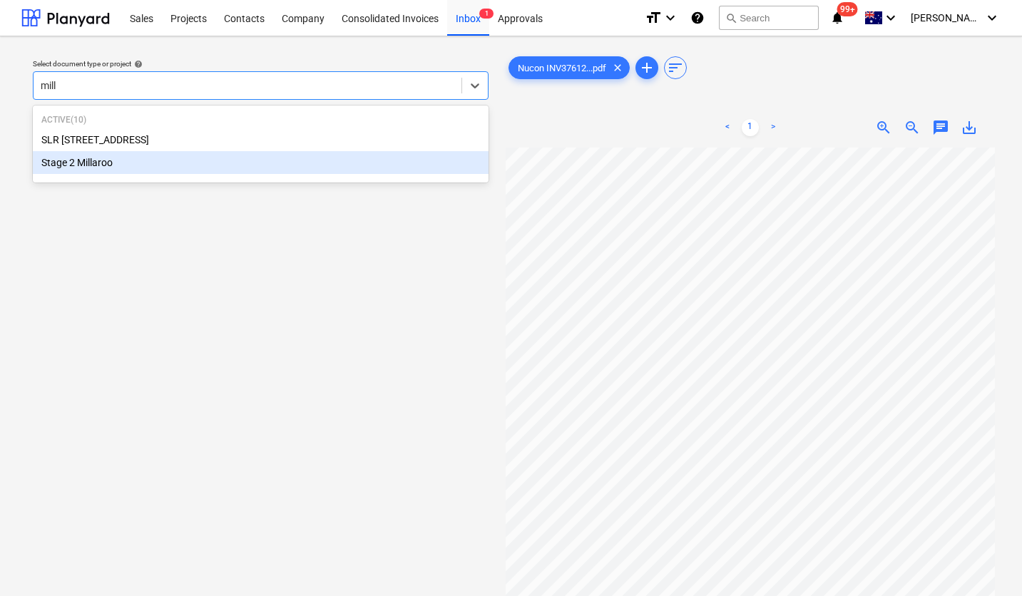
drag, startPoint x: 156, startPoint y: 150, endPoint x: 132, endPoint y: 160, distance: 26.2
click at [135, 163] on div "SLR 2 Millaroo Drive Stage 2 Millaroo" at bounding box center [261, 151] width 456 height 46
click at [96, 158] on div "Stage 2 Millaroo" at bounding box center [261, 162] width 456 height 23
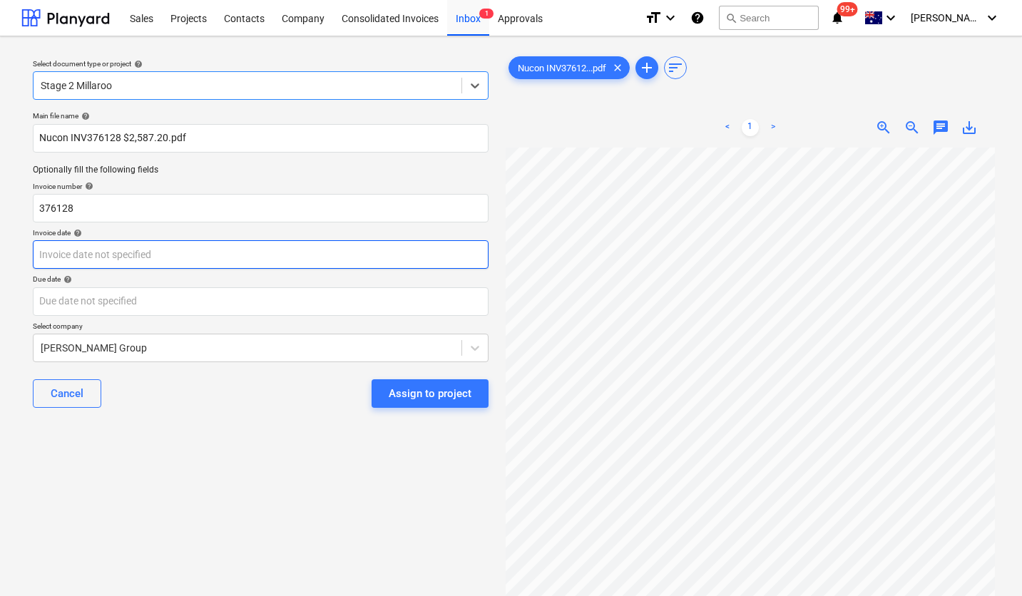
click at [83, 260] on body "Sales Projects Contacts Company Consolidated Invoices Inbox 1 Approvals format_…" at bounding box center [511, 298] width 1022 height 596
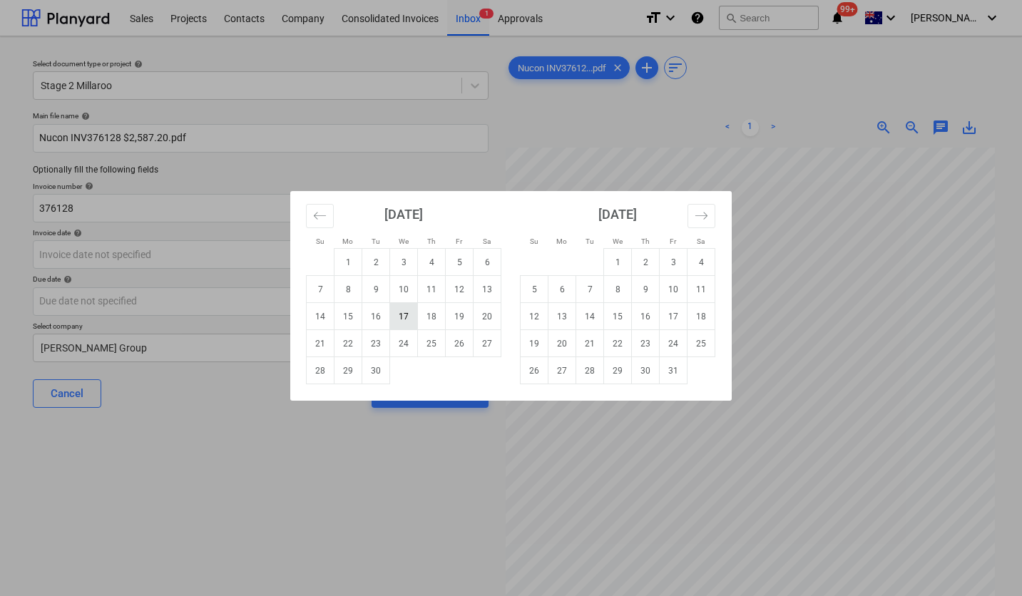
click at [407, 313] on td "17" at bounding box center [404, 316] width 28 height 27
type input "[DATE]"
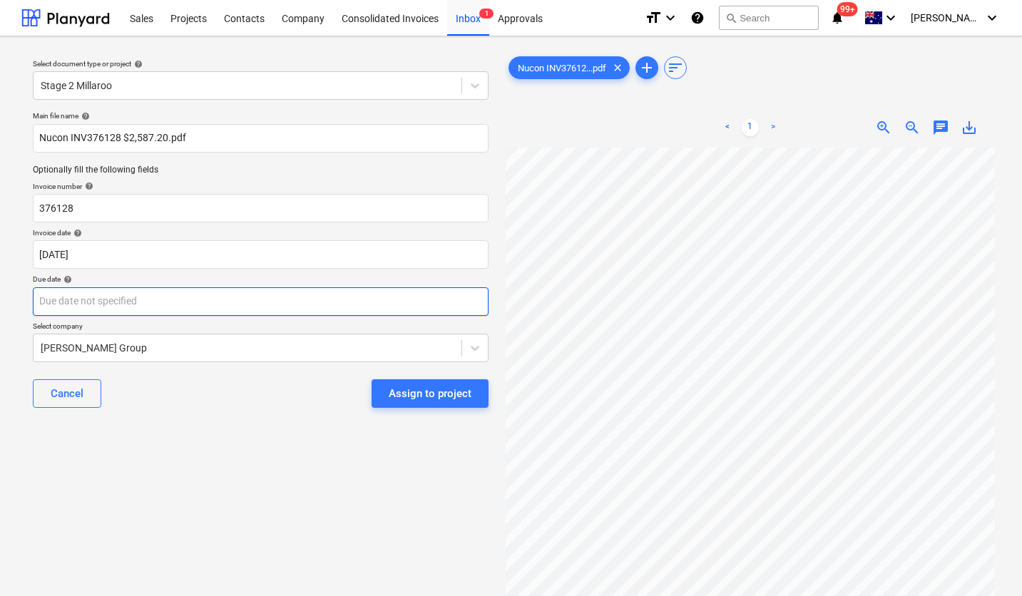
click at [228, 300] on body "Sales Projects Contacts Company Consolidated Invoices Inbox 1 Approvals format_…" at bounding box center [511, 298] width 1022 height 596
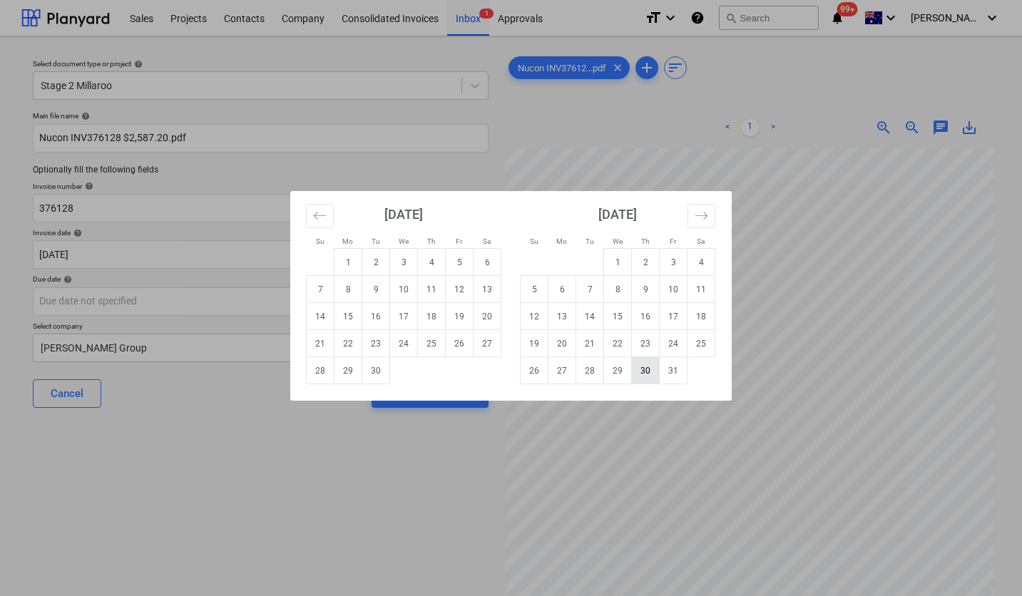
click at [646, 370] on td "30" at bounding box center [646, 370] width 28 height 27
type input "[DATE]"
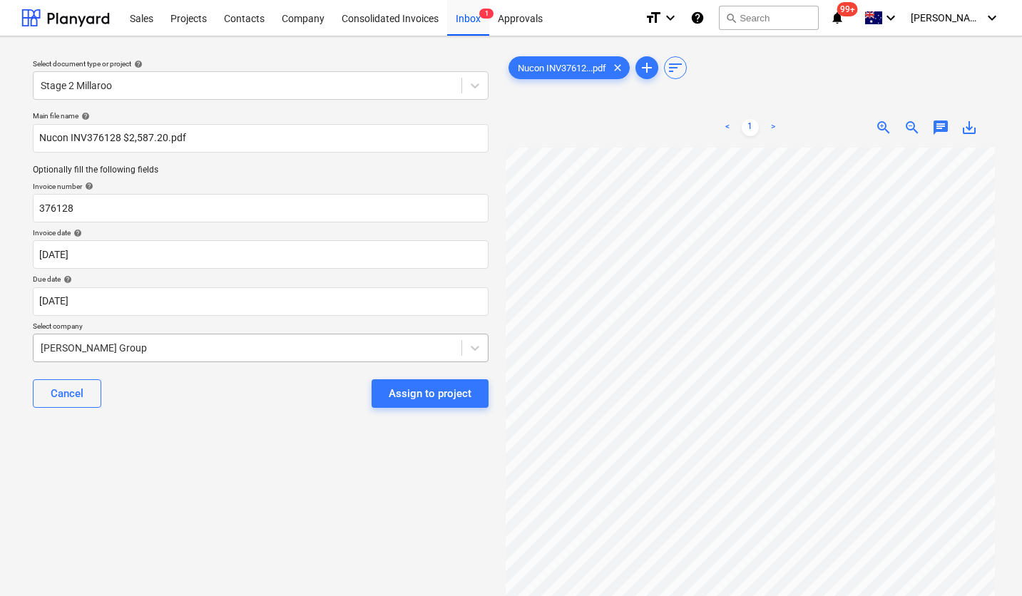
click at [183, 349] on div at bounding box center [248, 348] width 414 height 14
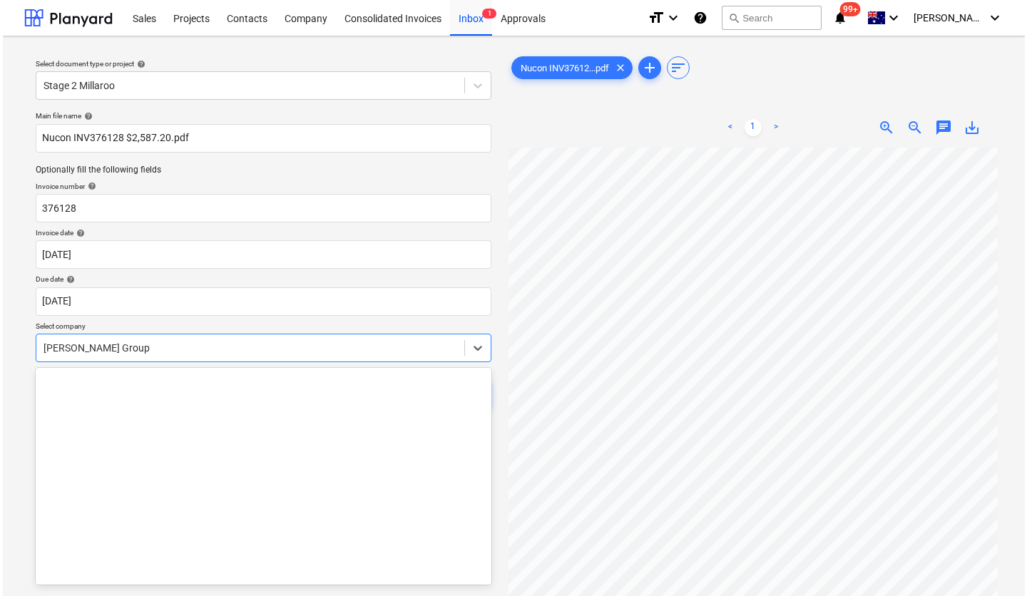
scroll to position [11831, 0]
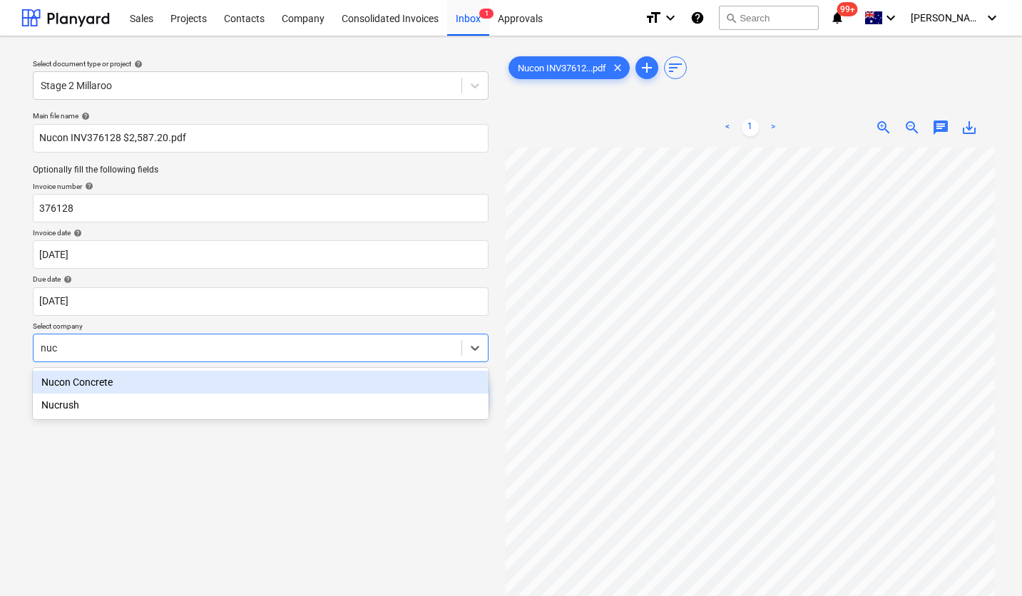
type input "nuco"
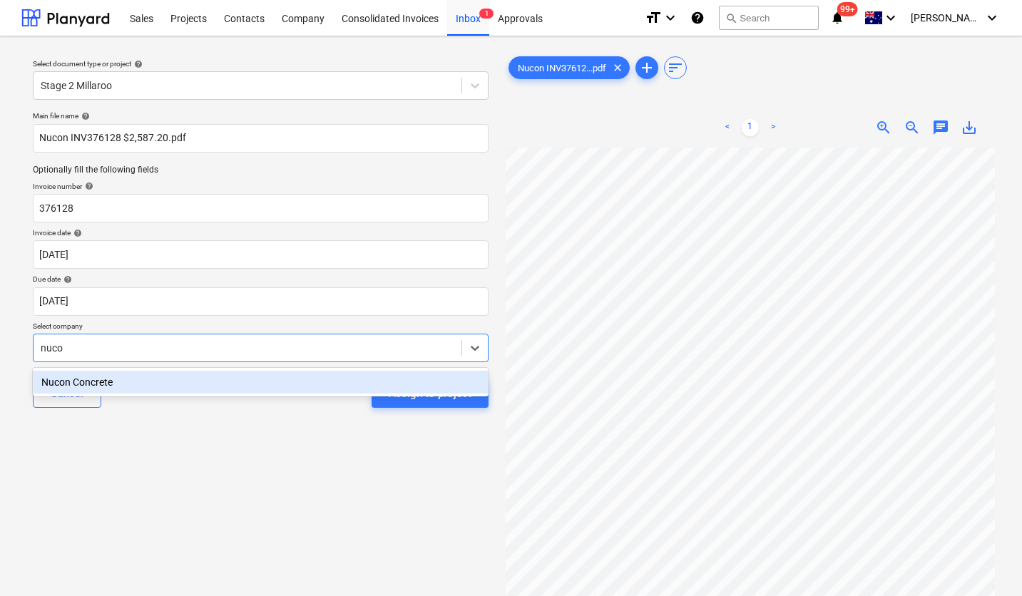
click at [110, 387] on div "Nucon Concrete" at bounding box center [261, 382] width 456 height 23
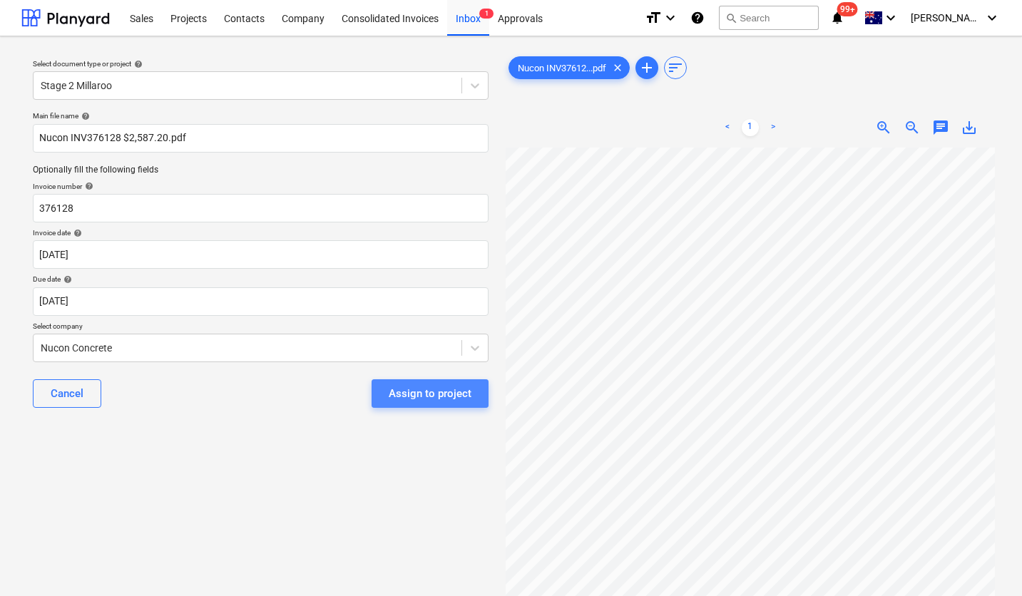
click at [469, 397] on div "Assign to project" at bounding box center [430, 393] width 83 height 19
